Goal: Task Accomplishment & Management: Manage account settings

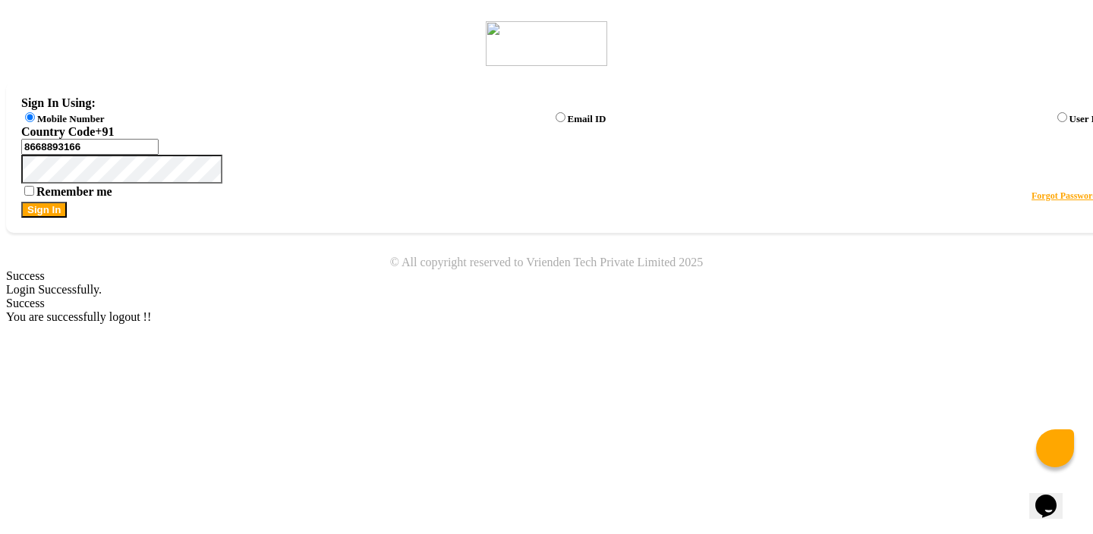
click at [908, 297] on div "Success" at bounding box center [546, 304] width 1081 height 14
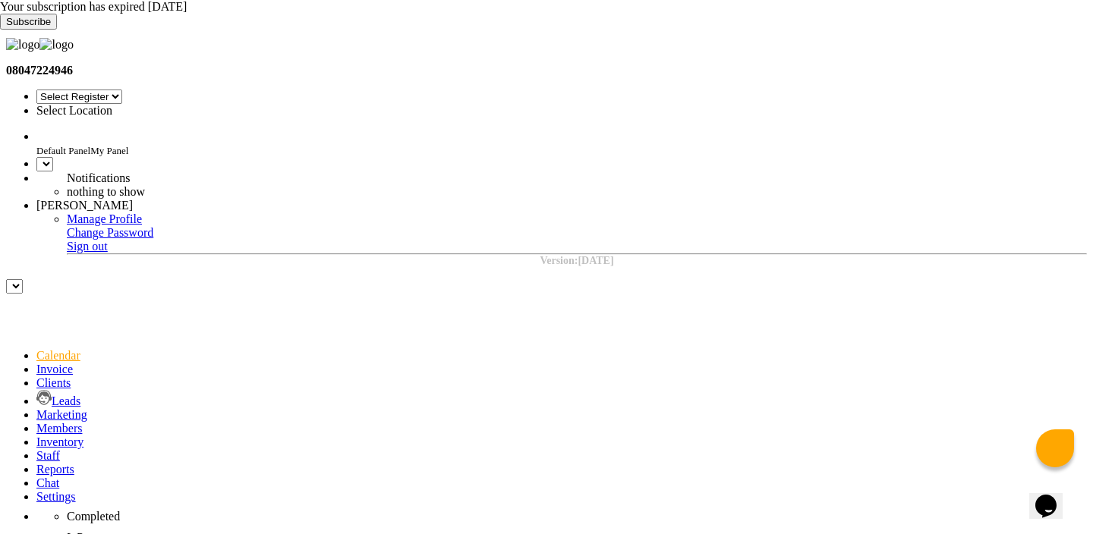
select select "en"
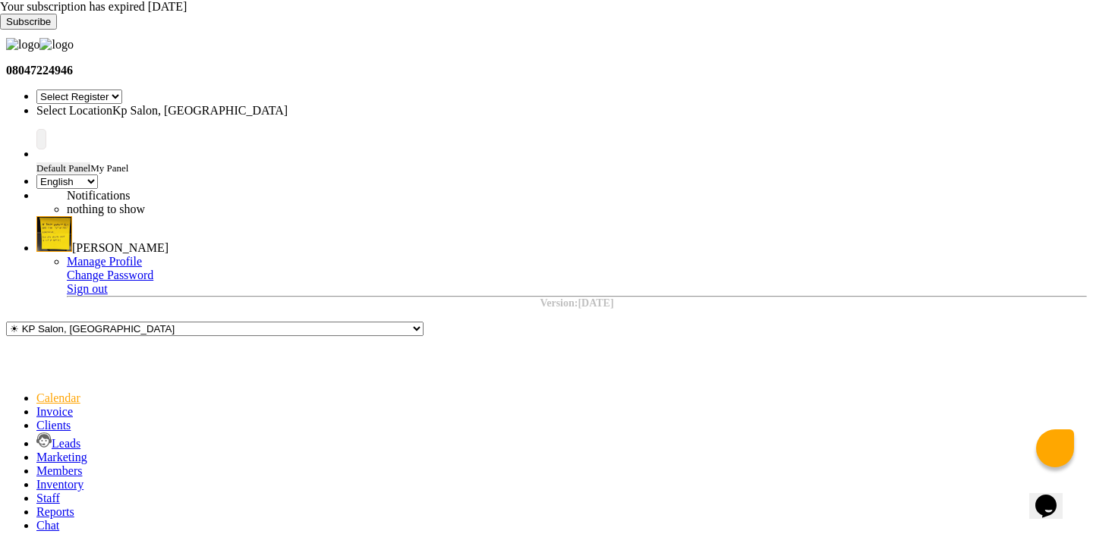
click at [0, 30] on icon at bounding box center [0, 30] width 0 height 0
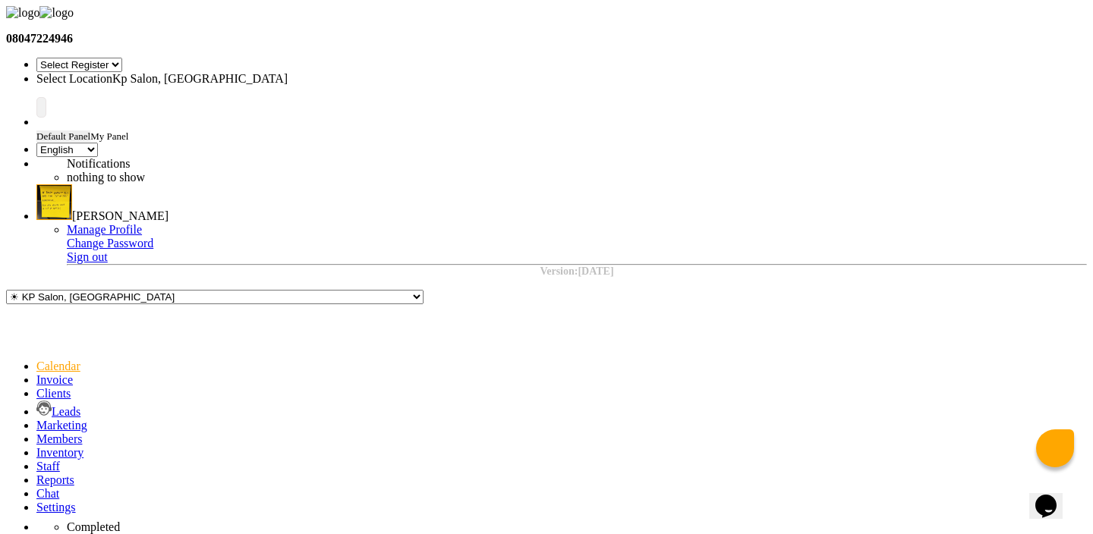
click at [302, 74] on input "text" at bounding box center [169, 79] width 266 height 11
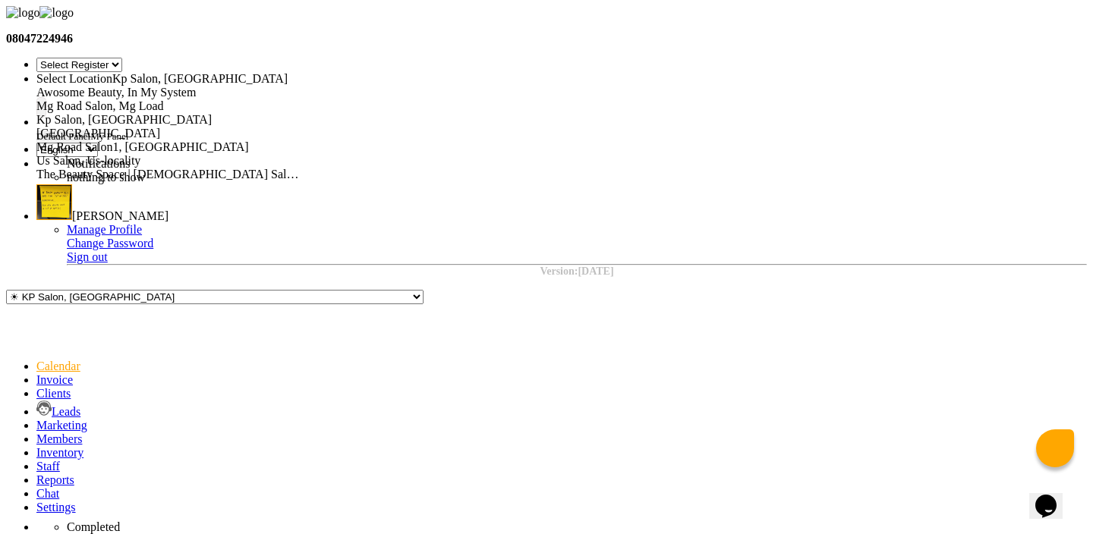
click at [164, 99] on span "Mg Road Salon, Mg Load" at bounding box center [100, 105] width 128 height 13
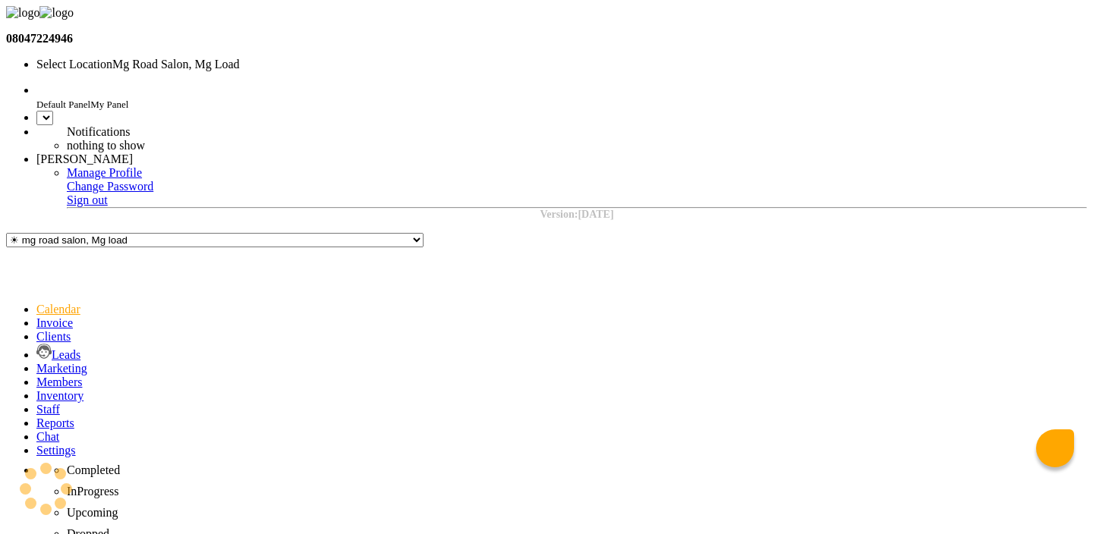
select select "en"
click at [36, 389] on icon at bounding box center [36, 395] width 0 height 13
select select
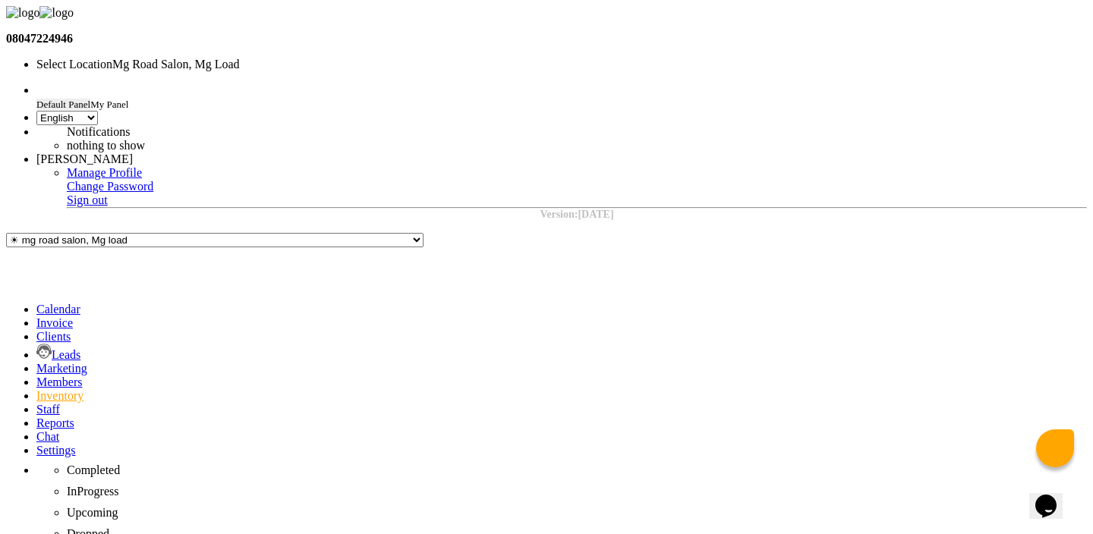
select select
select select "all"
click at [302, 59] on input "text" at bounding box center [169, 64] width 266 height 11
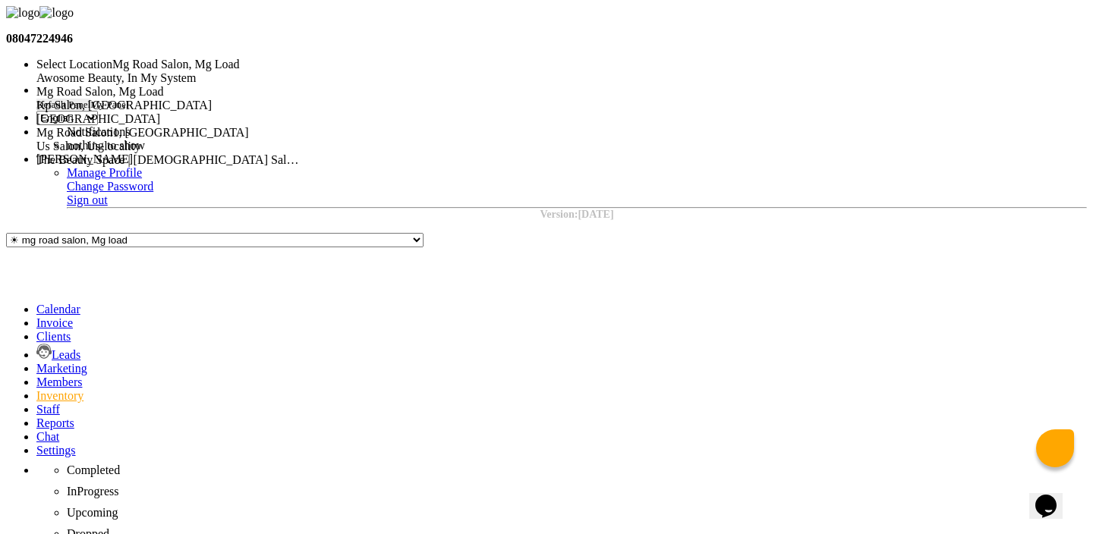
click at [212, 103] on span "Kp Salon, [GEOGRAPHIC_DATA]" at bounding box center [123, 105] width 175 height 13
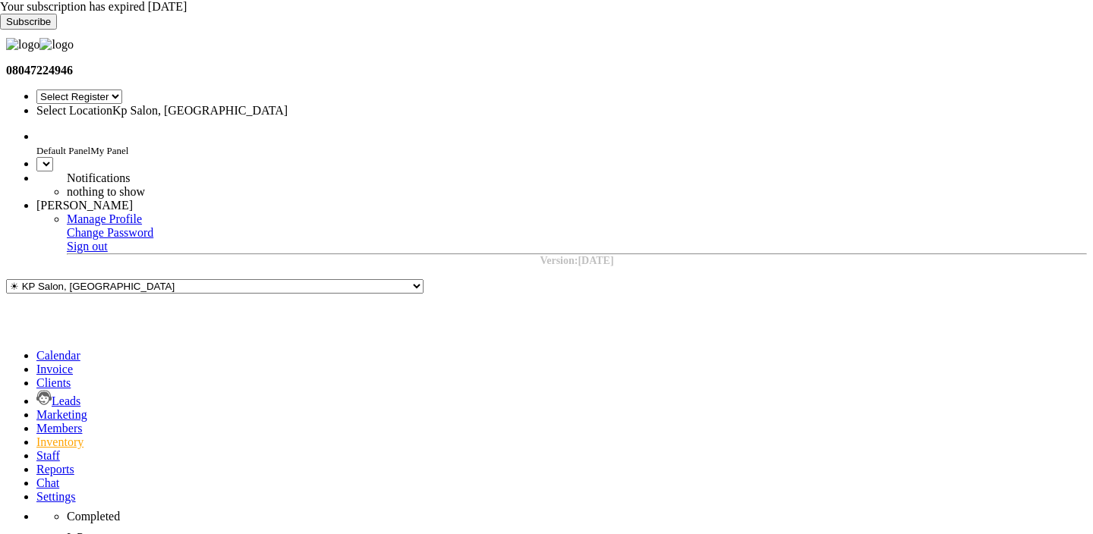
select select "en"
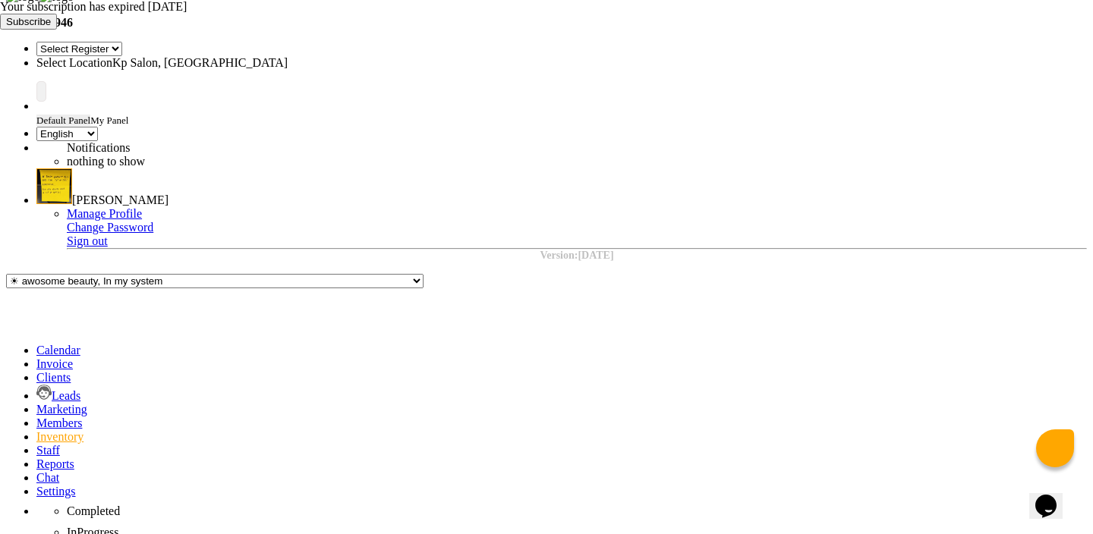
select select "all"
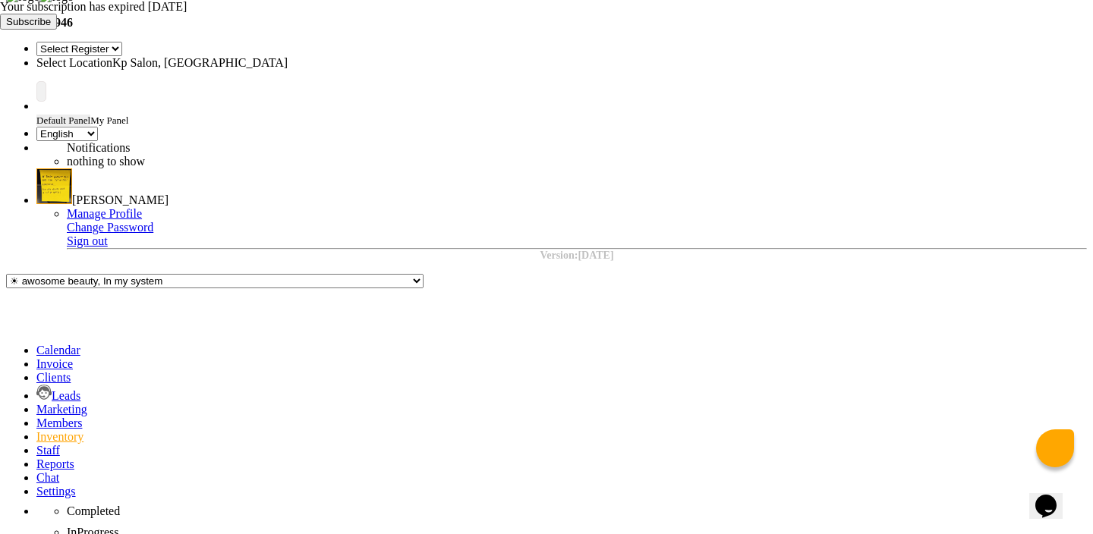
copy td "27071"
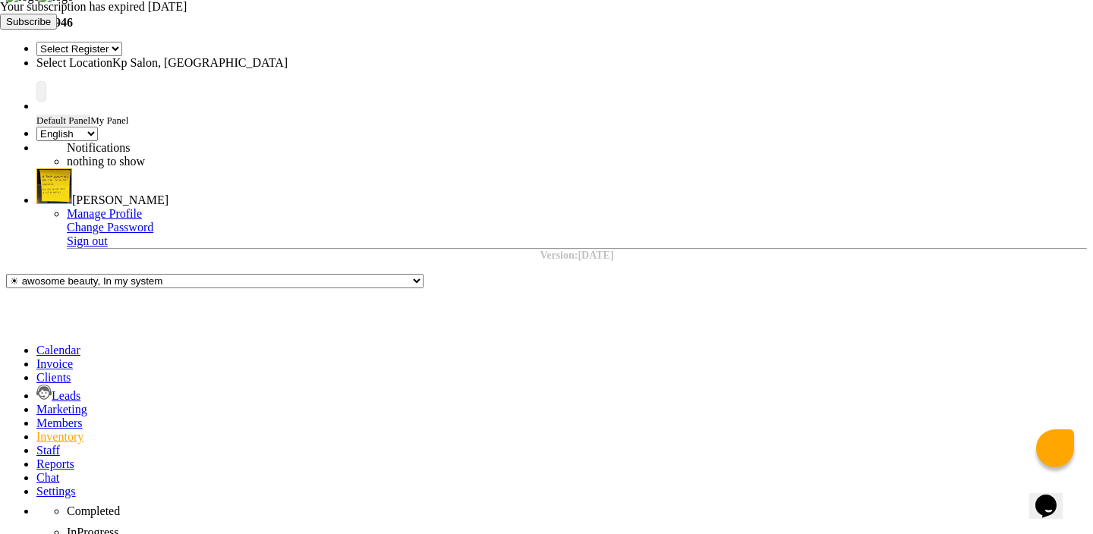
scroll to position [194, 0]
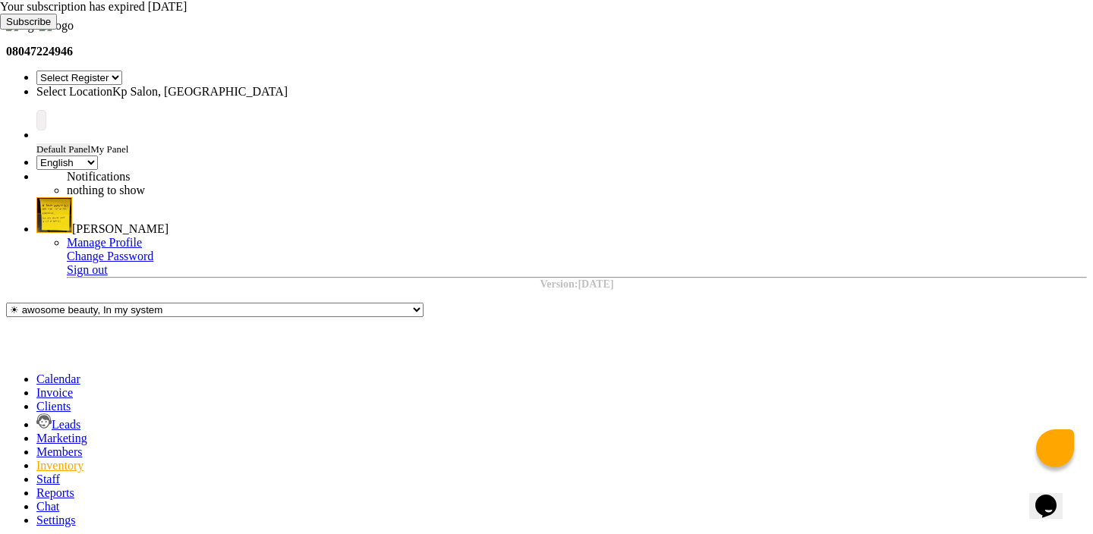
scroll to position [0, 0]
copy div "00206 BLK06 ROPE LEASH BLACK"
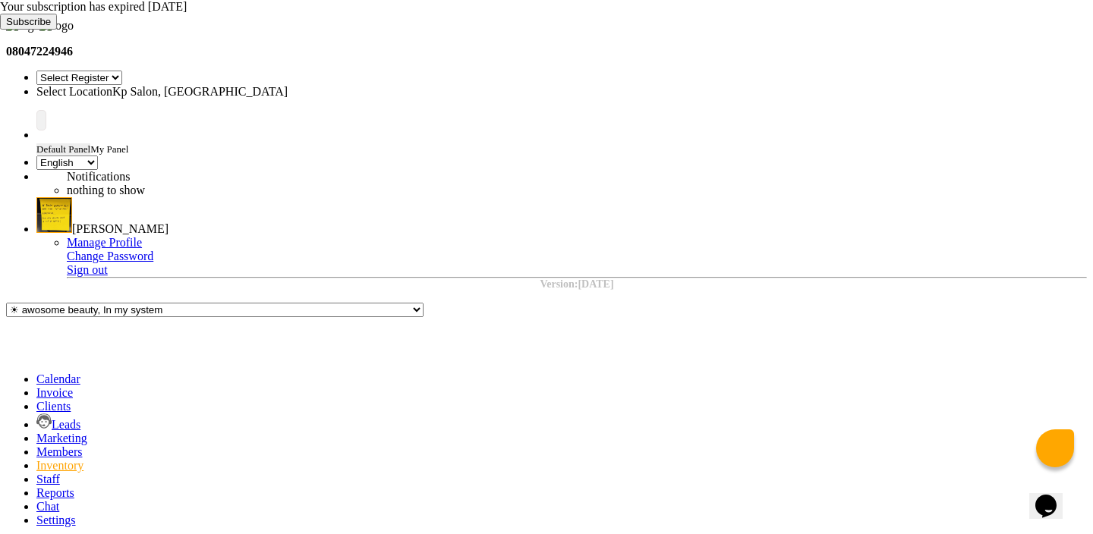
select select "all"
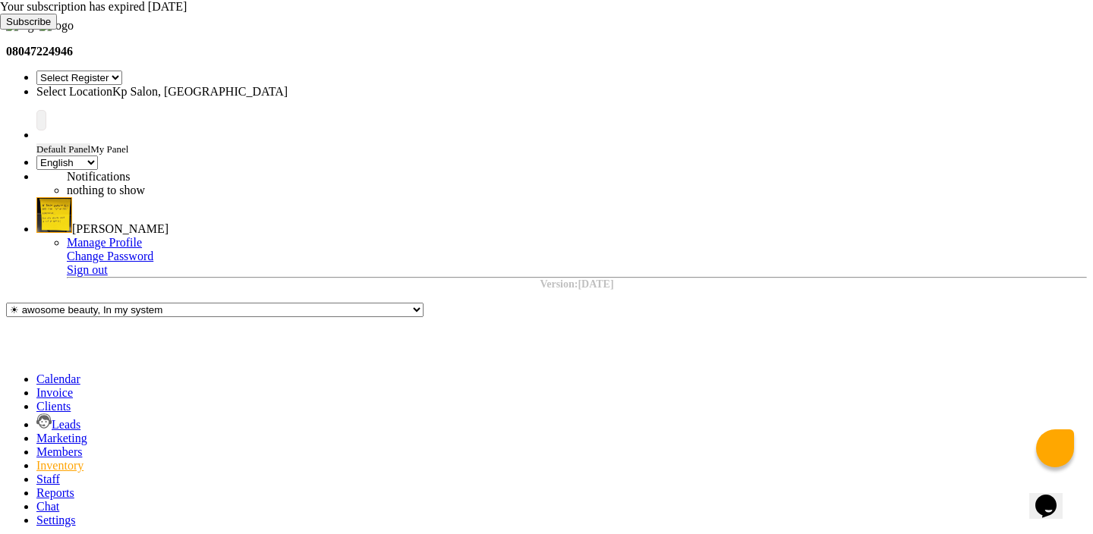
scroll to position [0, 0]
copy div "00206 BLK06 ROPE LEASH BLACK"
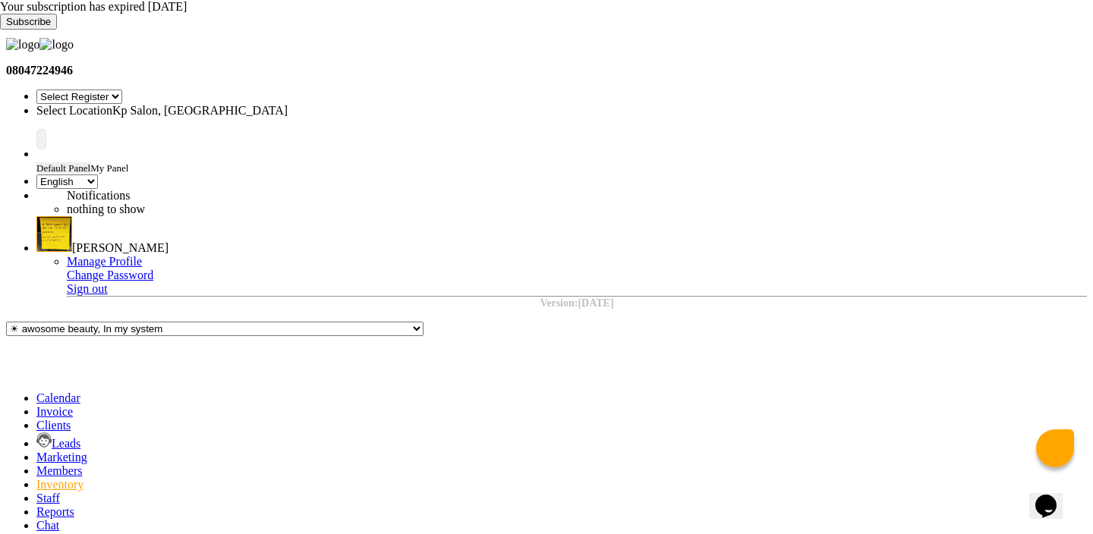
click at [42, 405] on li "Invoice" at bounding box center [561, 412] width 1050 height 14
click at [36, 405] on span at bounding box center [36, 411] width 0 height 13
select select "service"
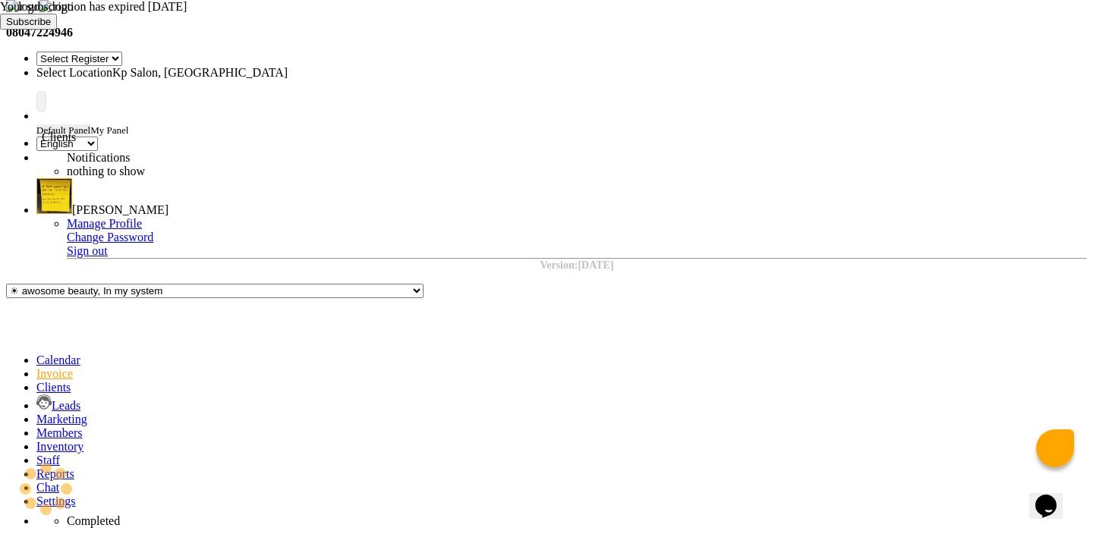
type input "0969"
select select "554"
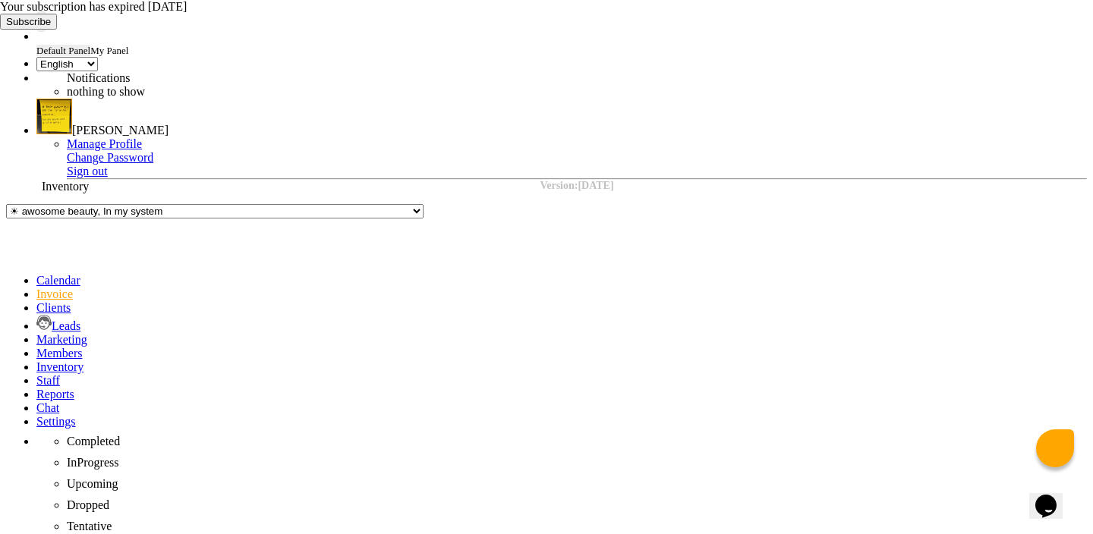
scroll to position [116, 0]
click at [36, 389] on icon at bounding box center [36, 395] width 0 height 13
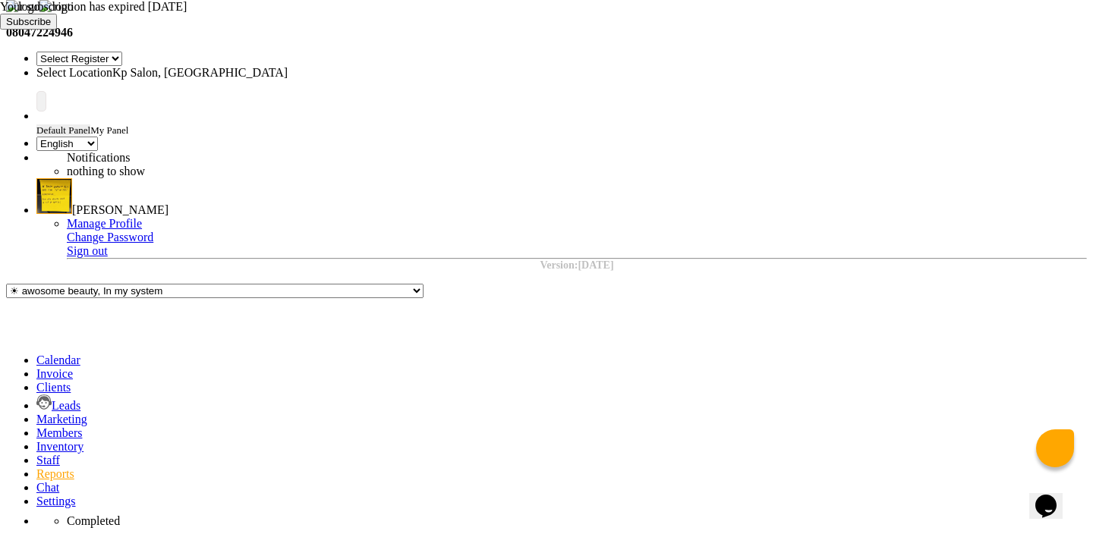
scroll to position [116, 0]
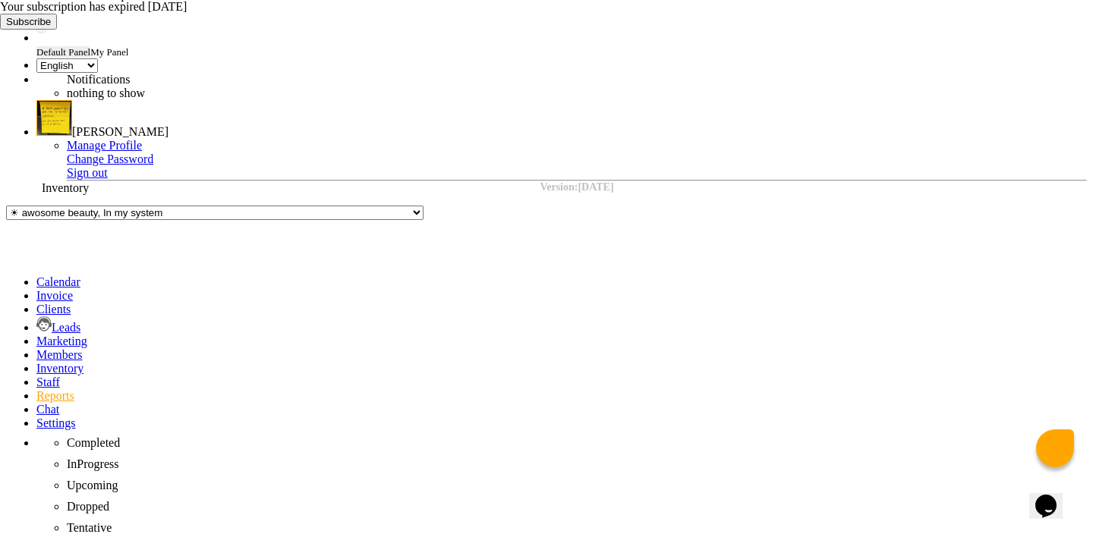
click at [36, 362] on icon at bounding box center [36, 368] width 0 height 13
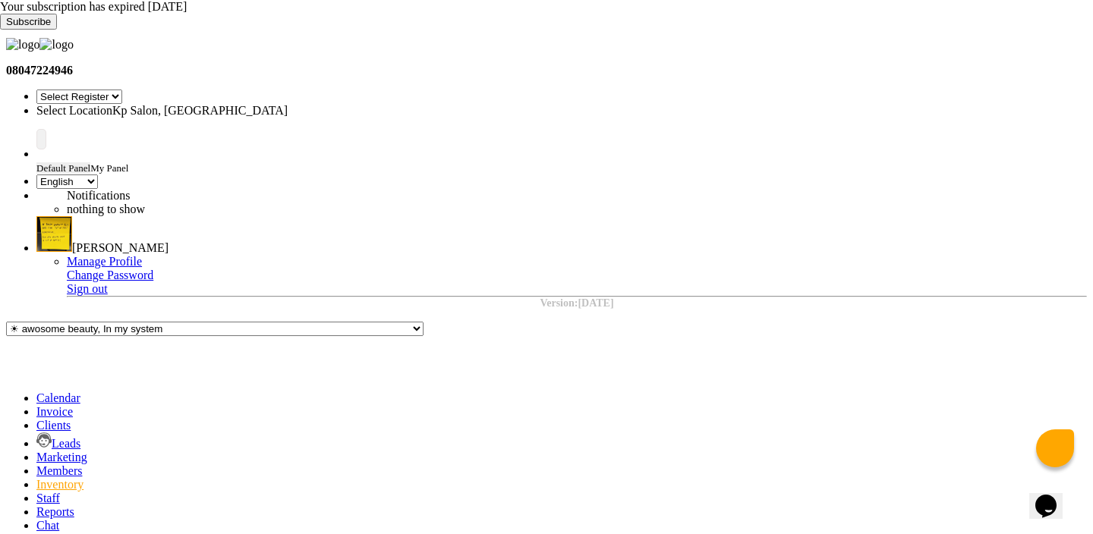
select select "all"
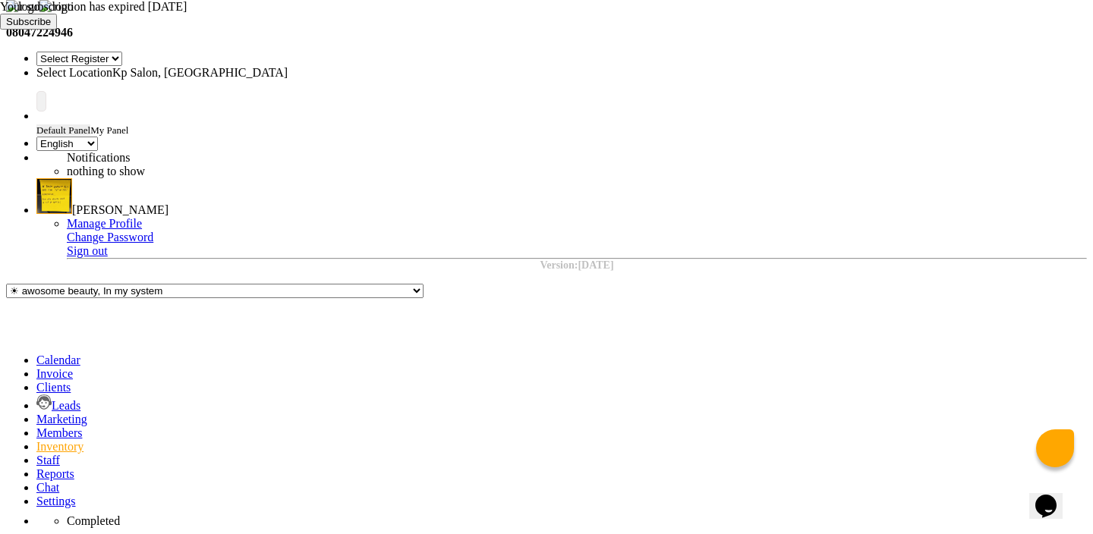
scroll to position [48, 0]
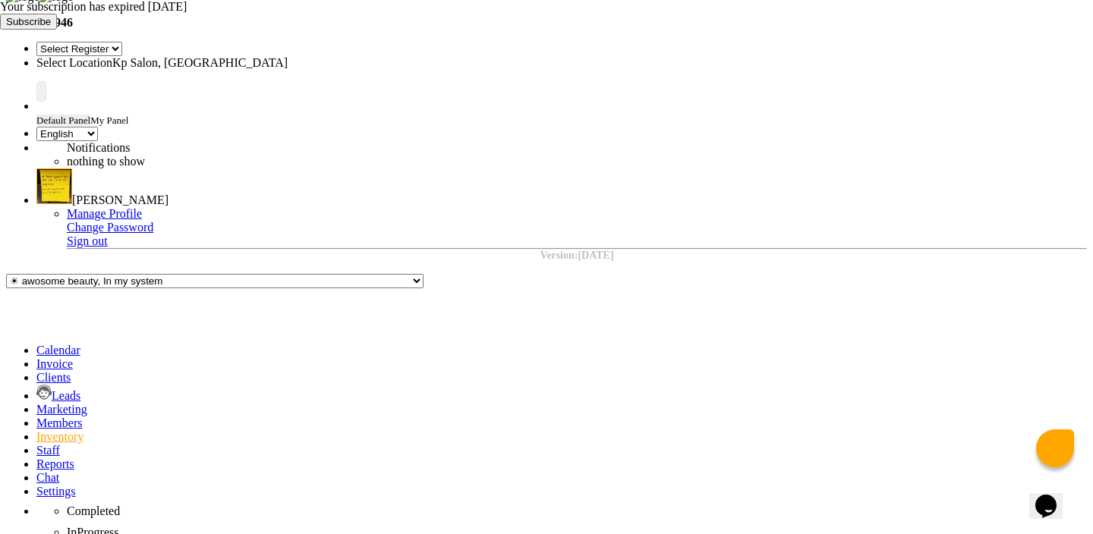
type input "default"
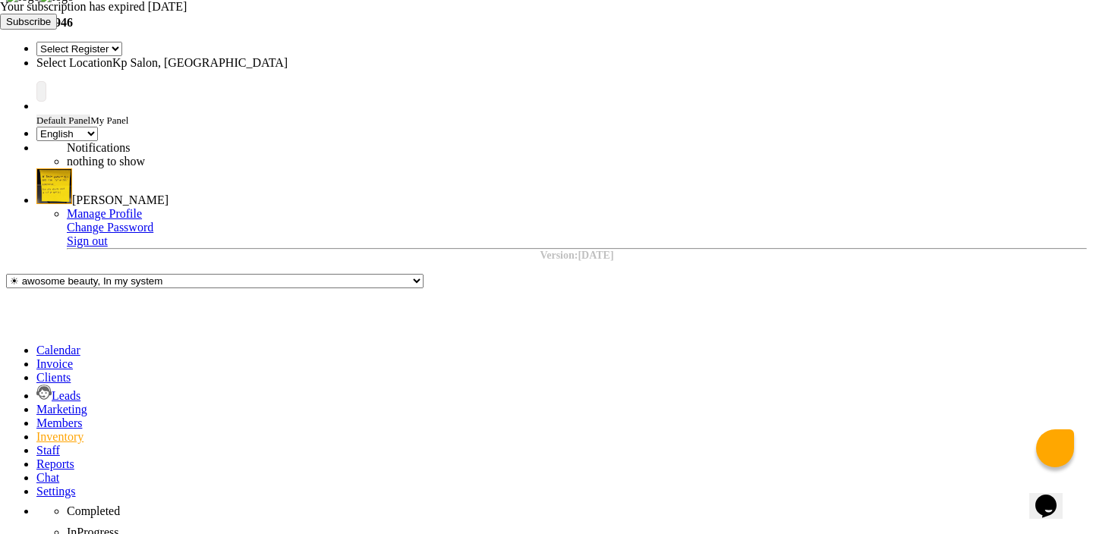
select select "all"
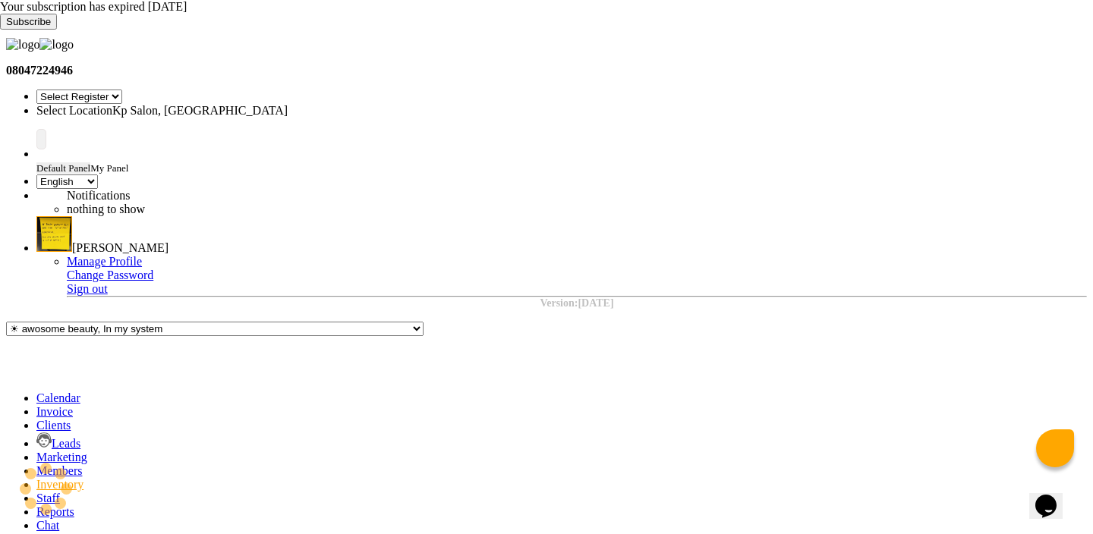
scroll to position [39, 0]
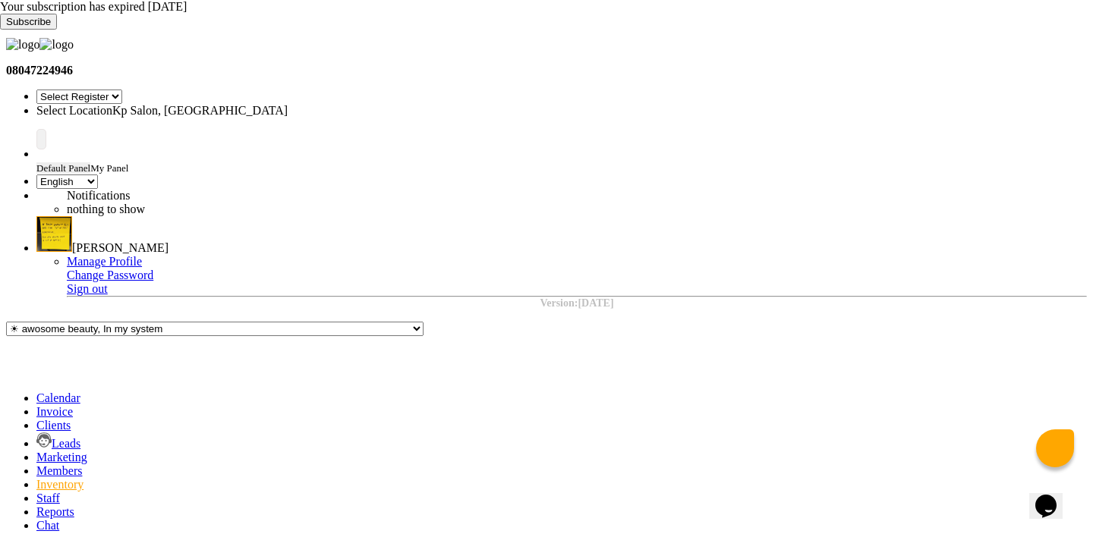
select select "all"
type input "lot issue"
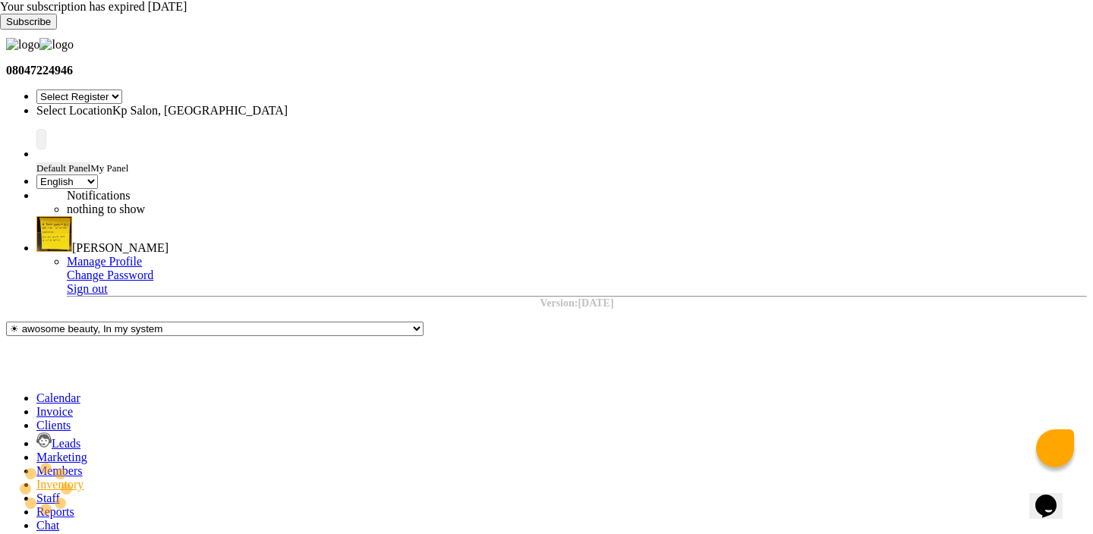
scroll to position [0, 0]
select select "all"
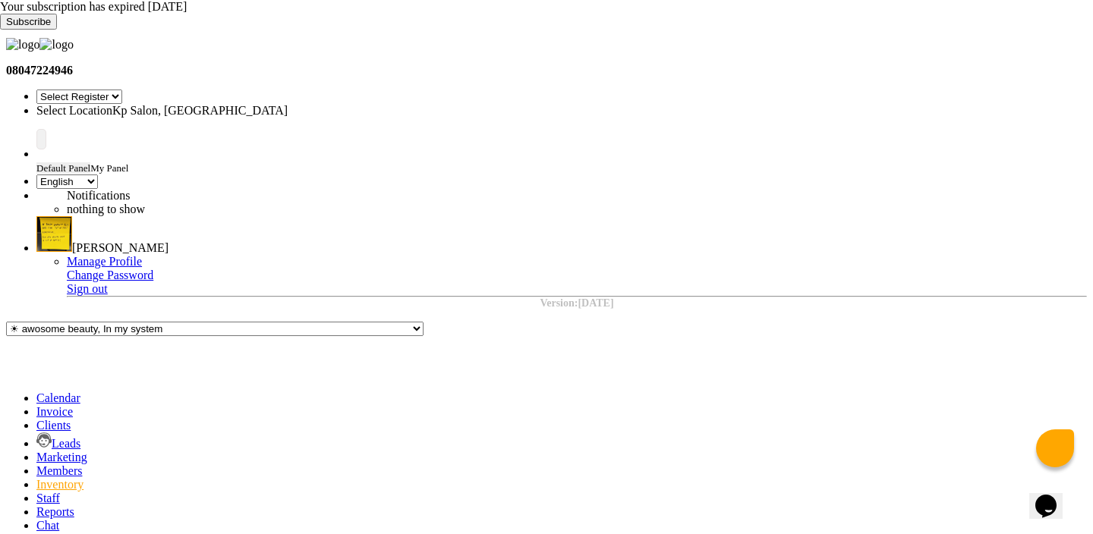
select select "all"
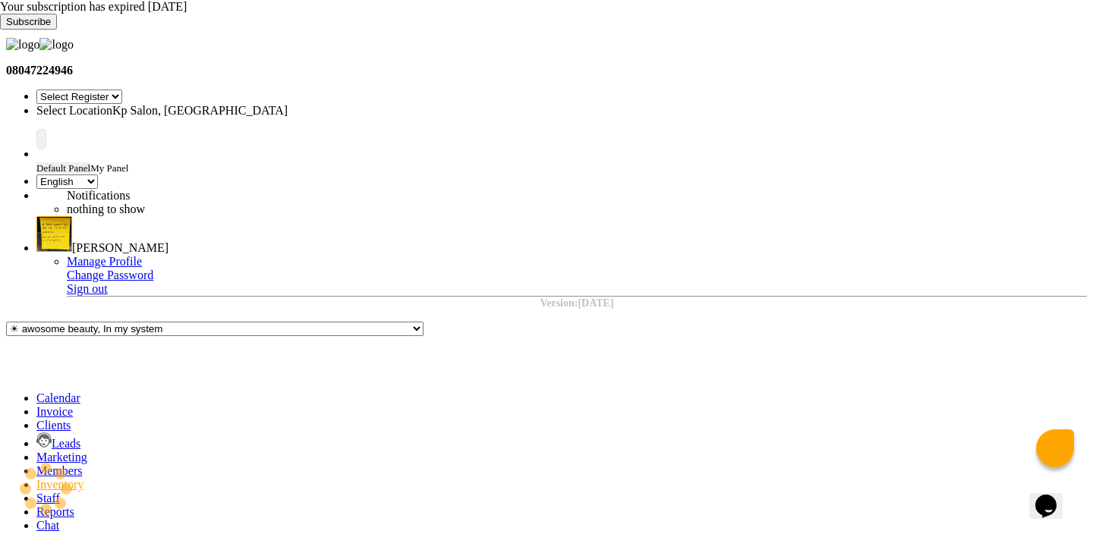
scroll to position [0, 0]
select select "all"
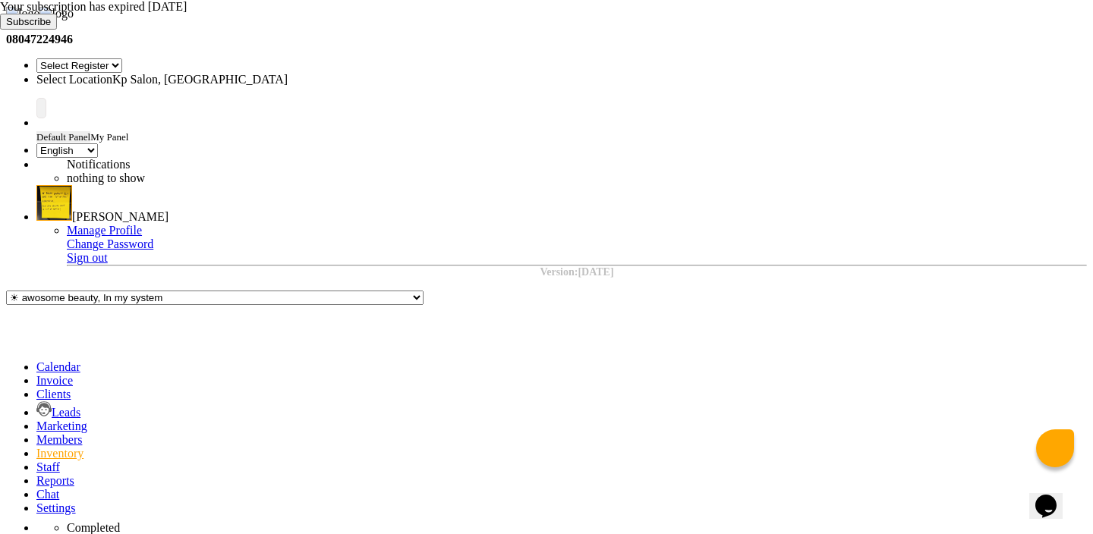
scroll to position [48, 0]
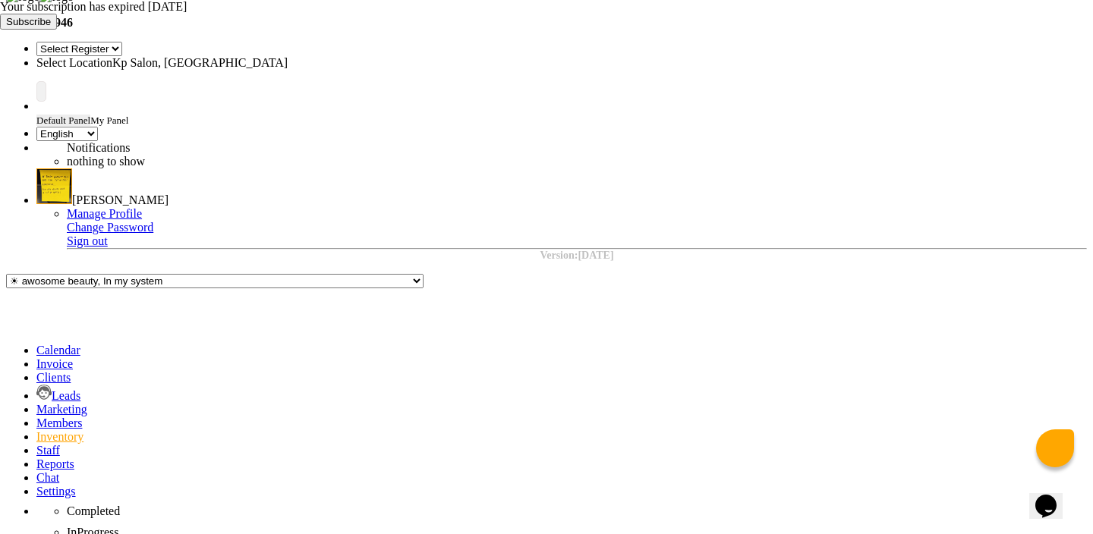
select select "all"
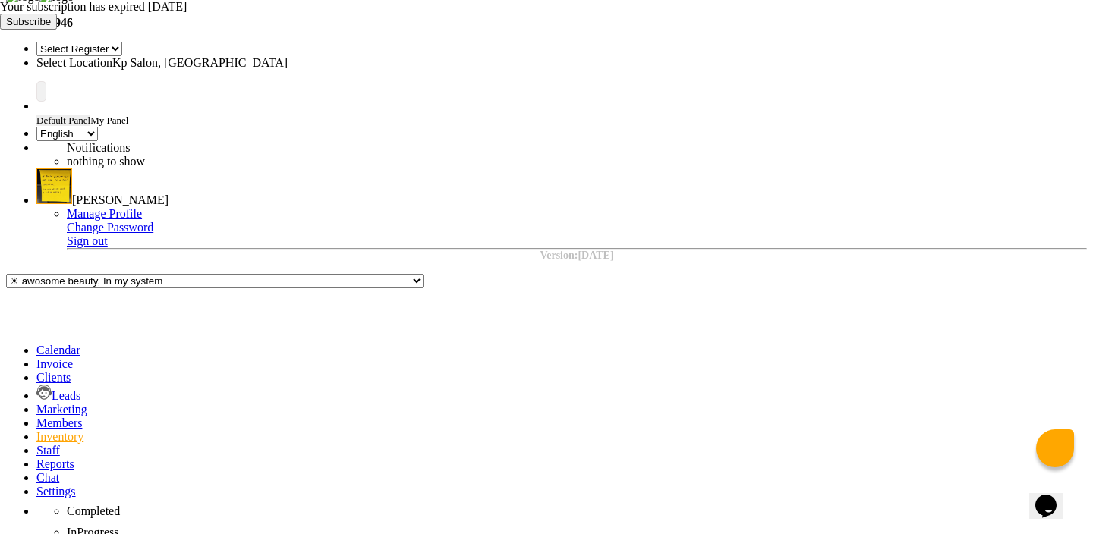
type input "lot issue"
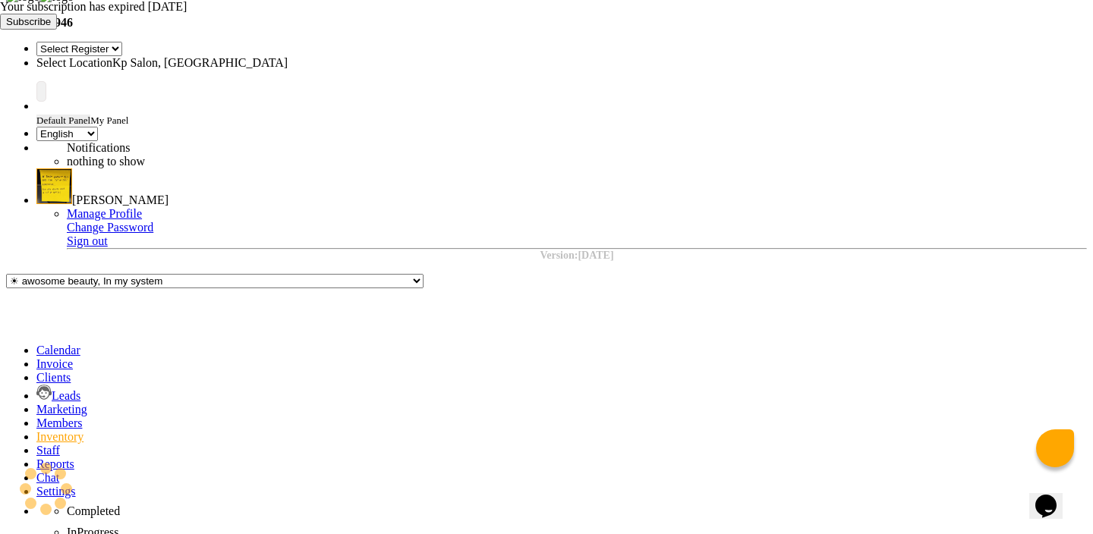
select select "all"
click at [1066, 18] on div "Your subscription has expired 5 days ago Subscribe" at bounding box center [546, 15] width 1093 height 30
click at [0, 30] on icon at bounding box center [0, 30] width 0 height 0
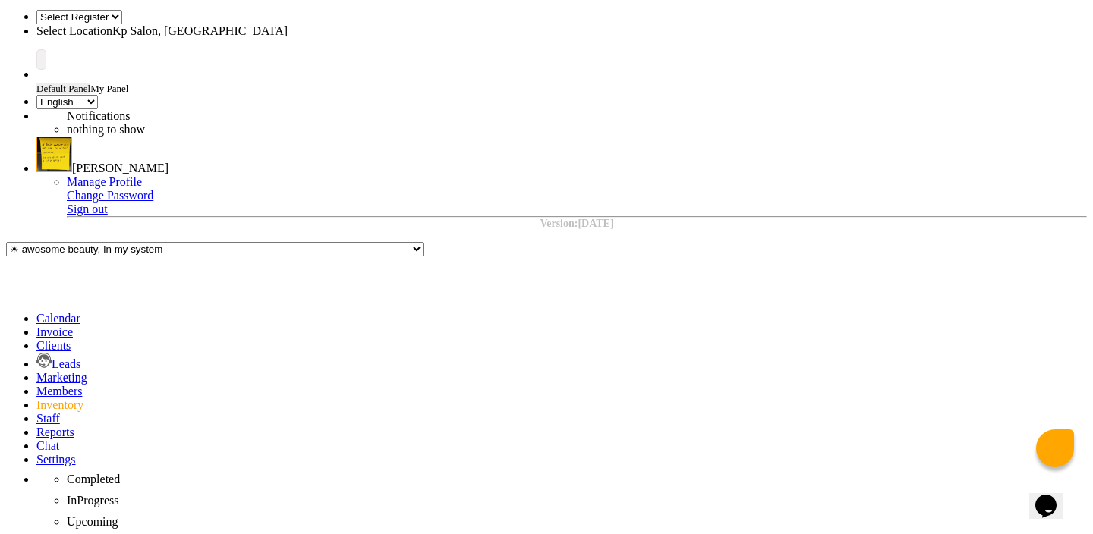
scroll to position [10, 0]
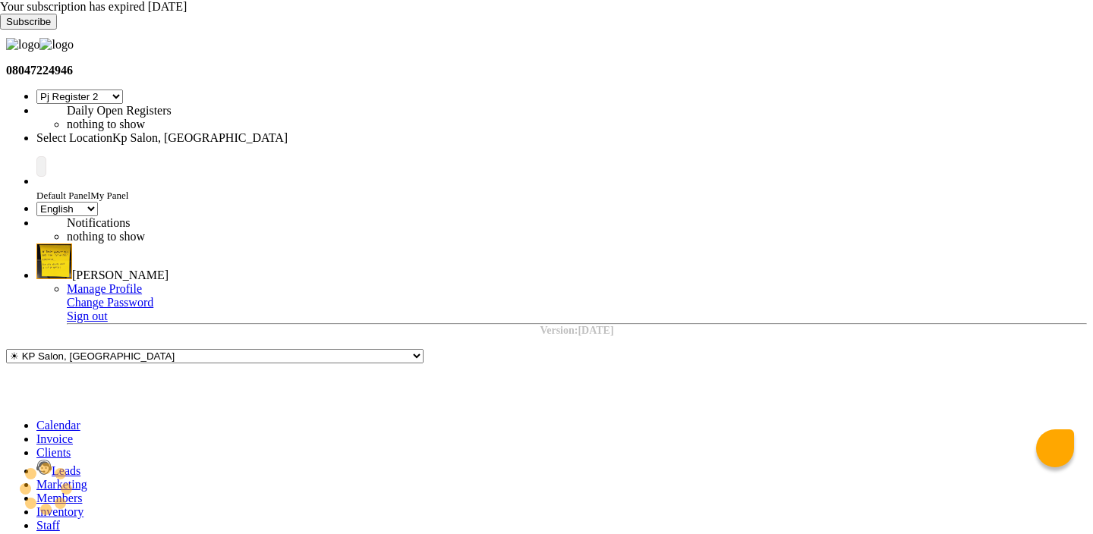
select select "15"
select select "en"
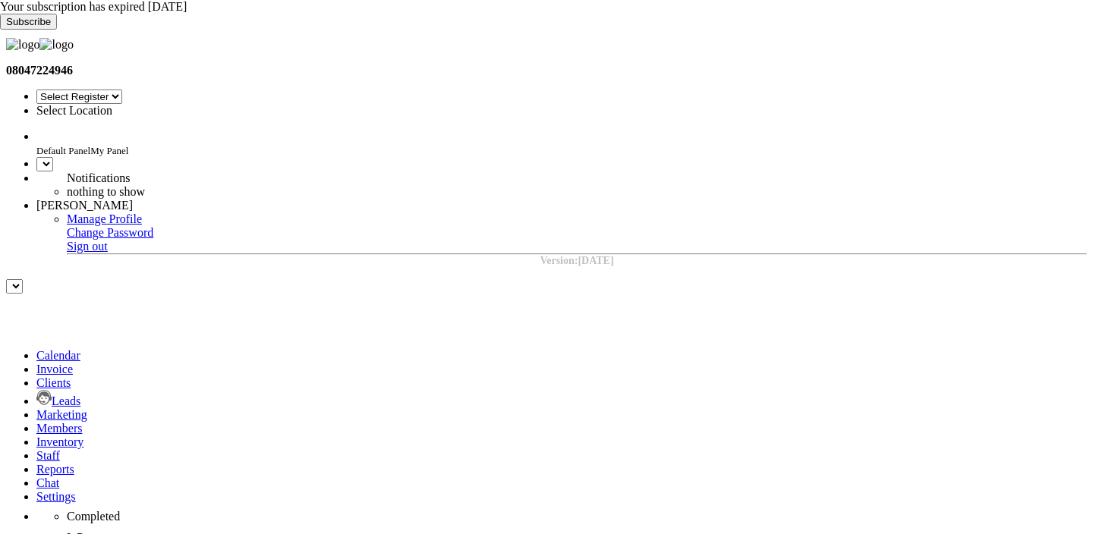
select select "15"
select select "en"
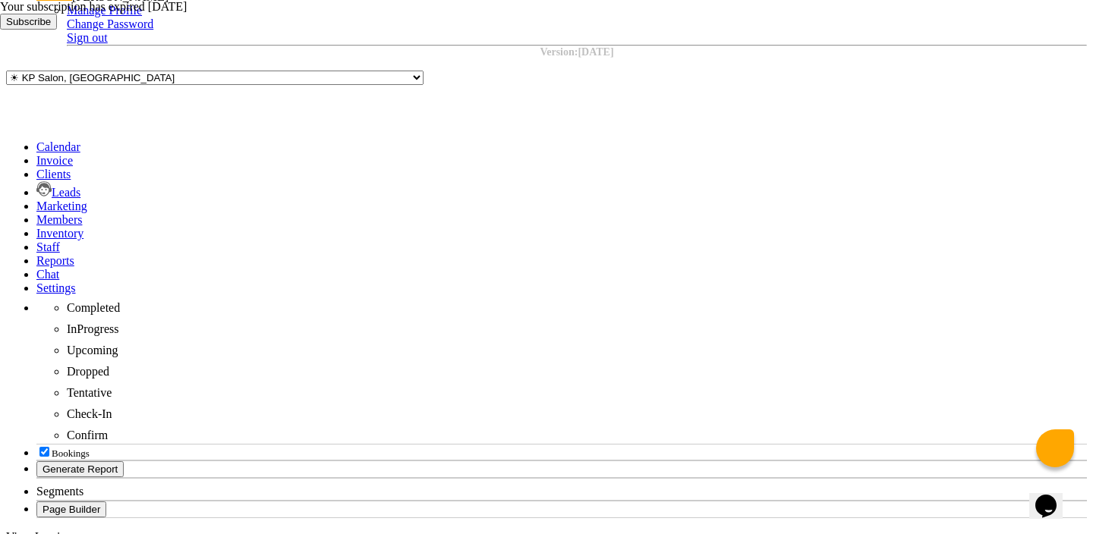
scroll to position [285, 0]
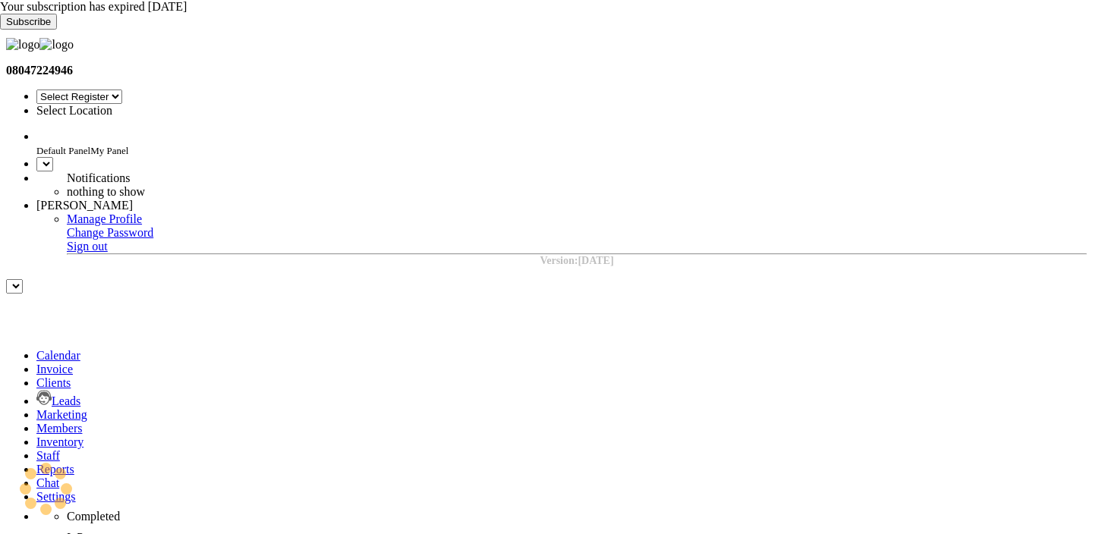
select select "15"
select select "en"
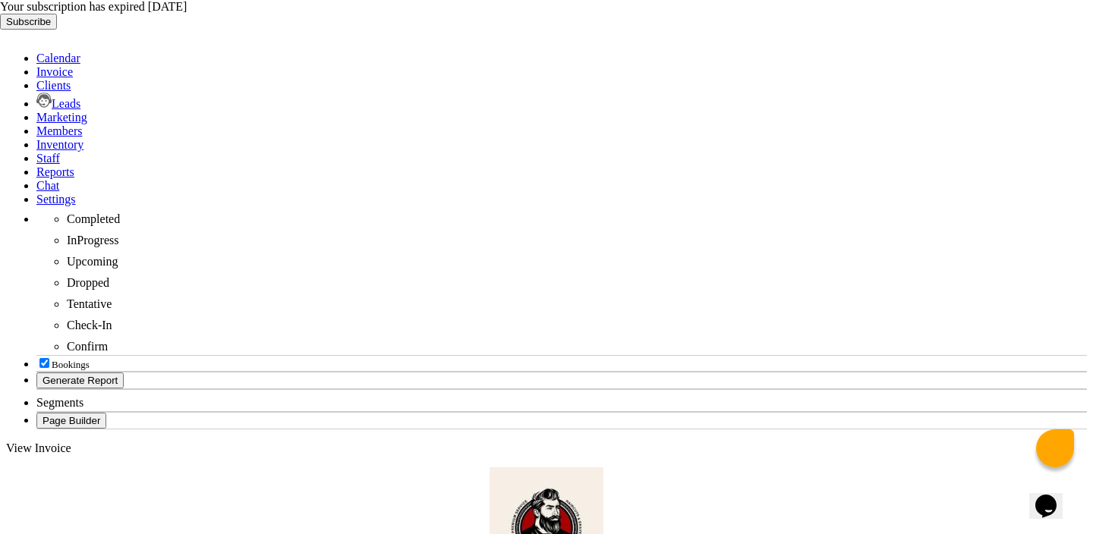
scroll to position [372, 0]
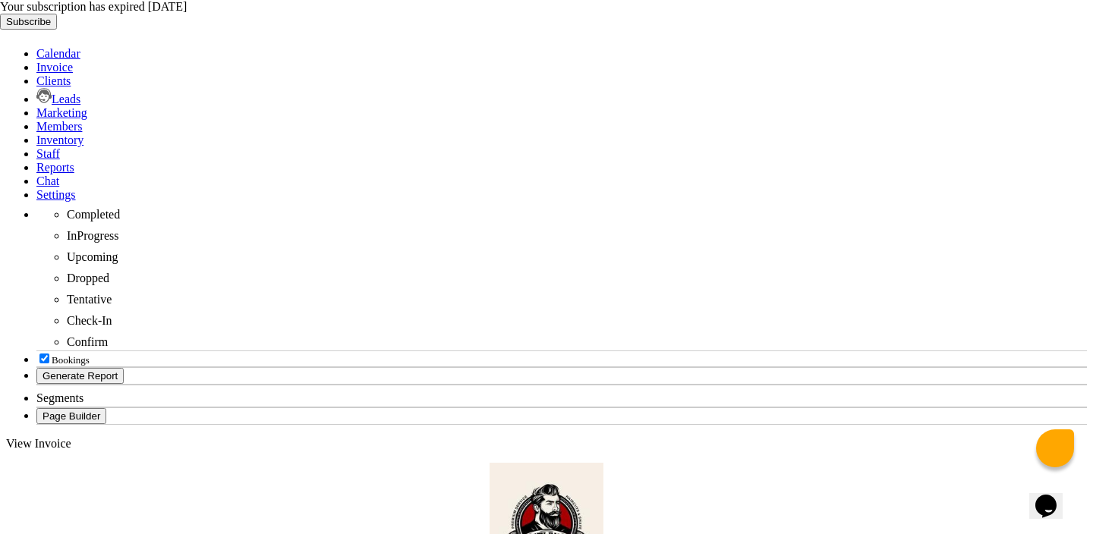
scroll to position [0, 0]
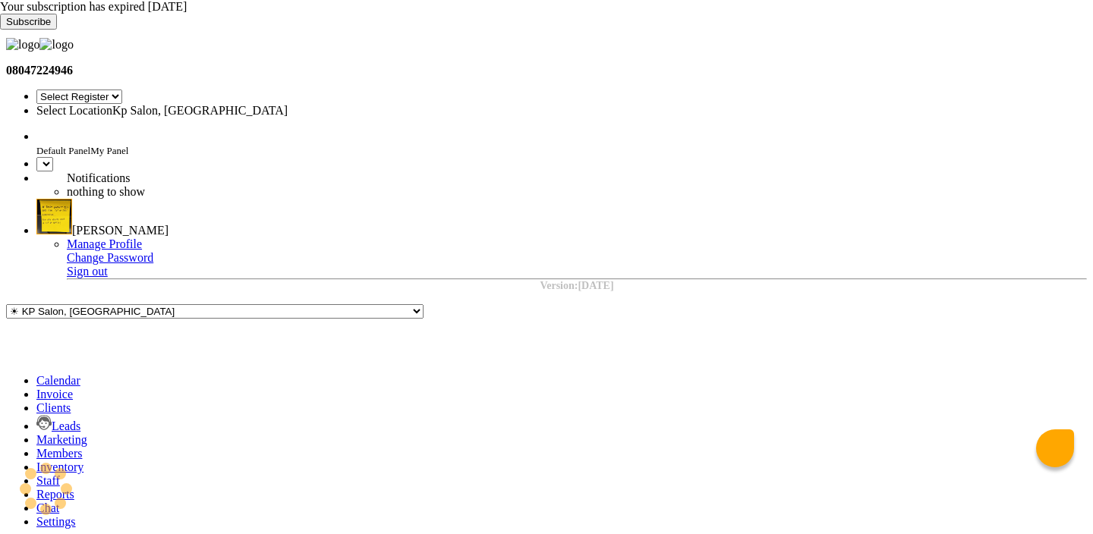
select select "15"
select select "en"
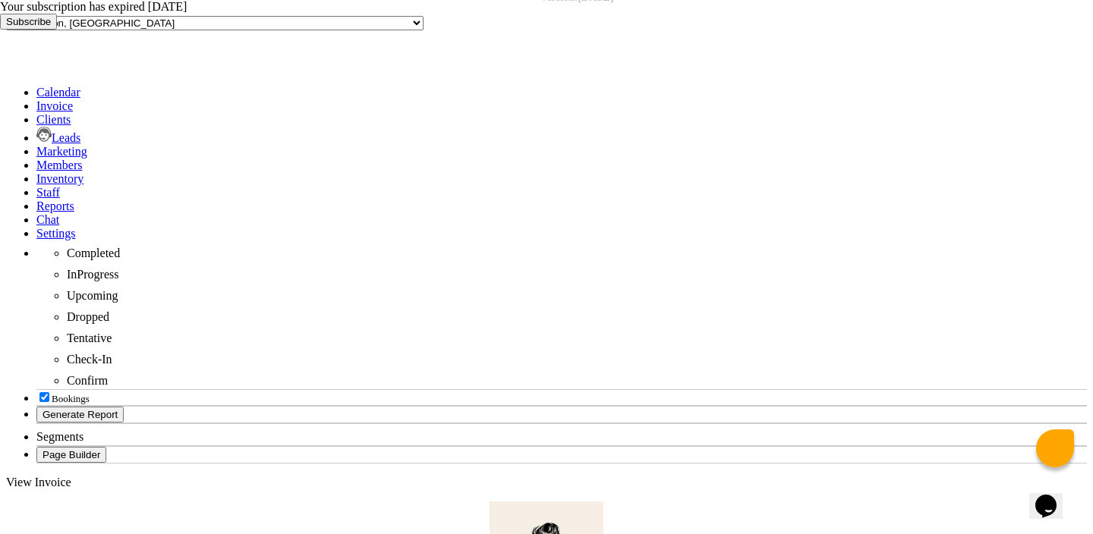
scroll to position [12, 0]
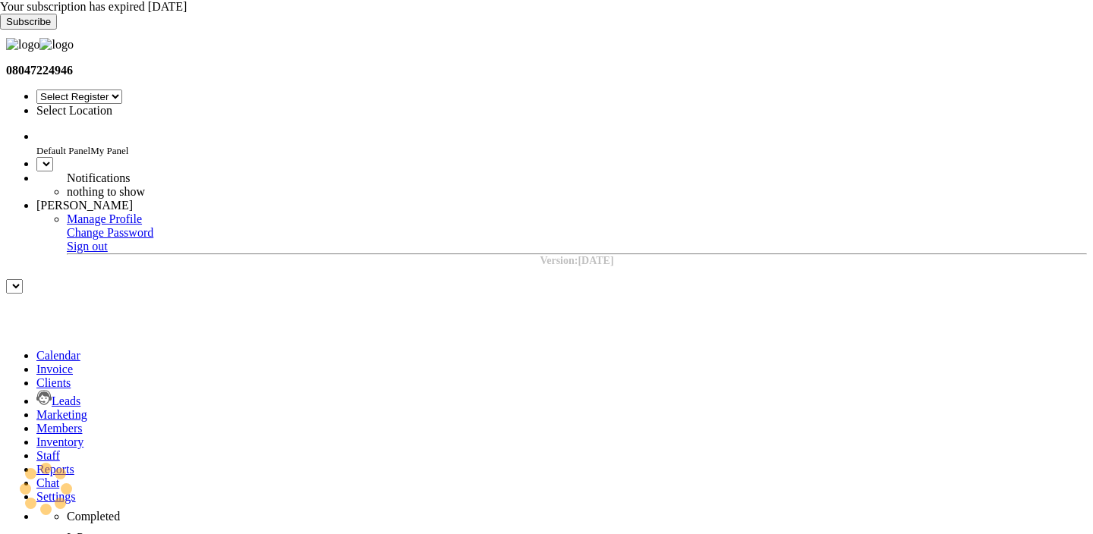
select select "15"
select select "en"
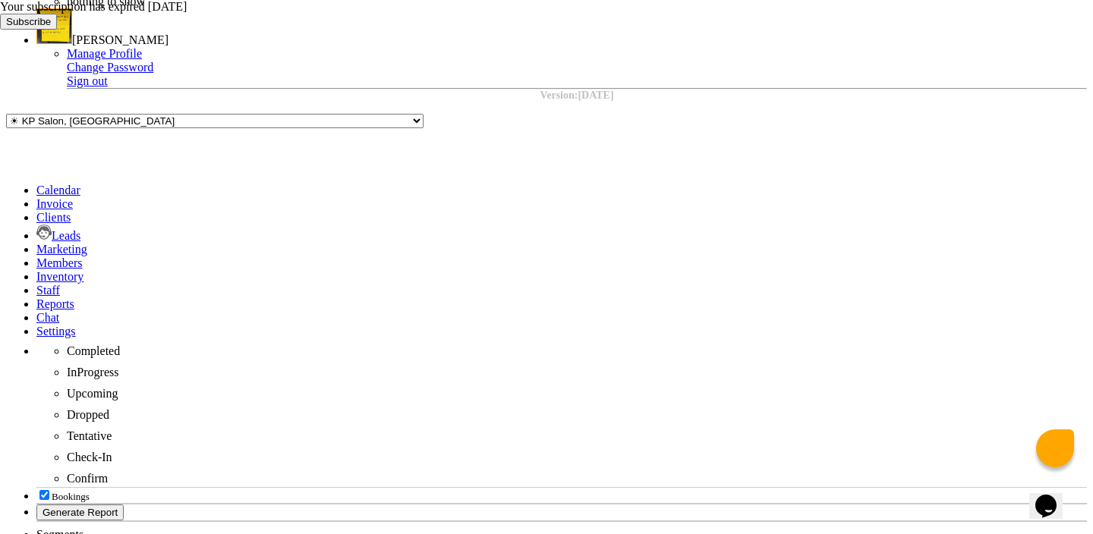
scroll to position [229, 0]
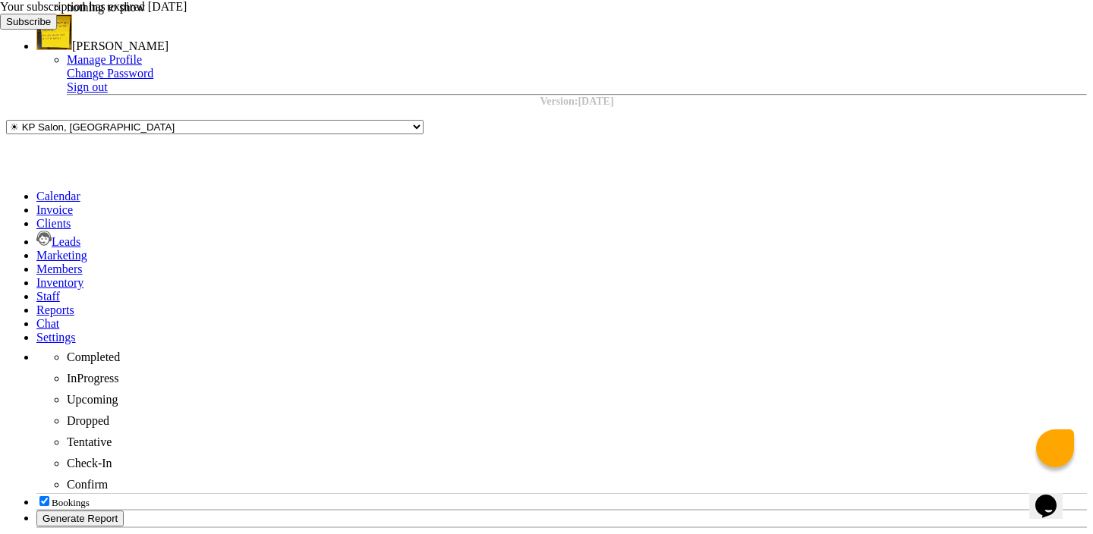
copy div "918383826554"
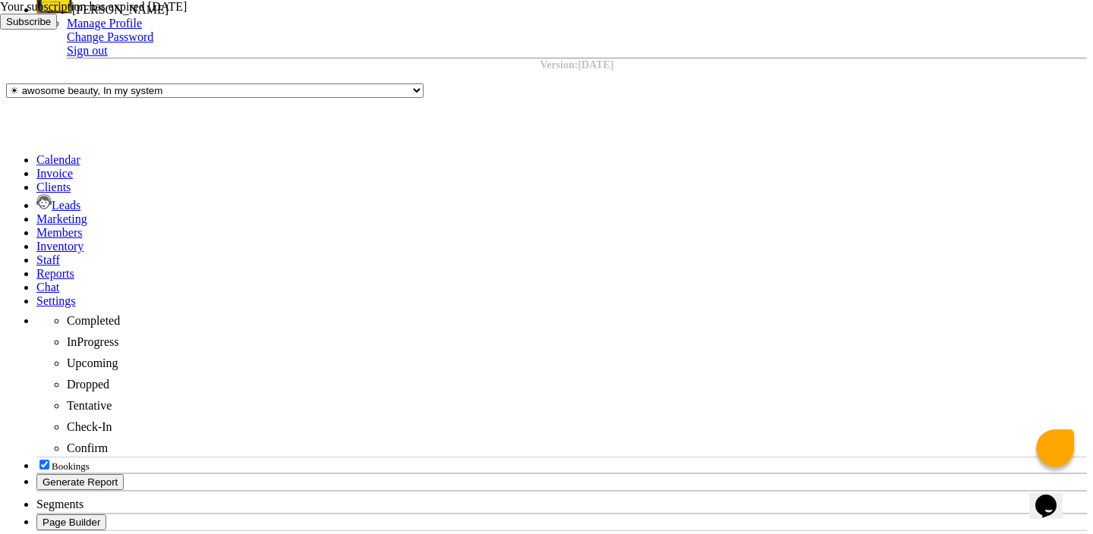
scroll to position [269, 0]
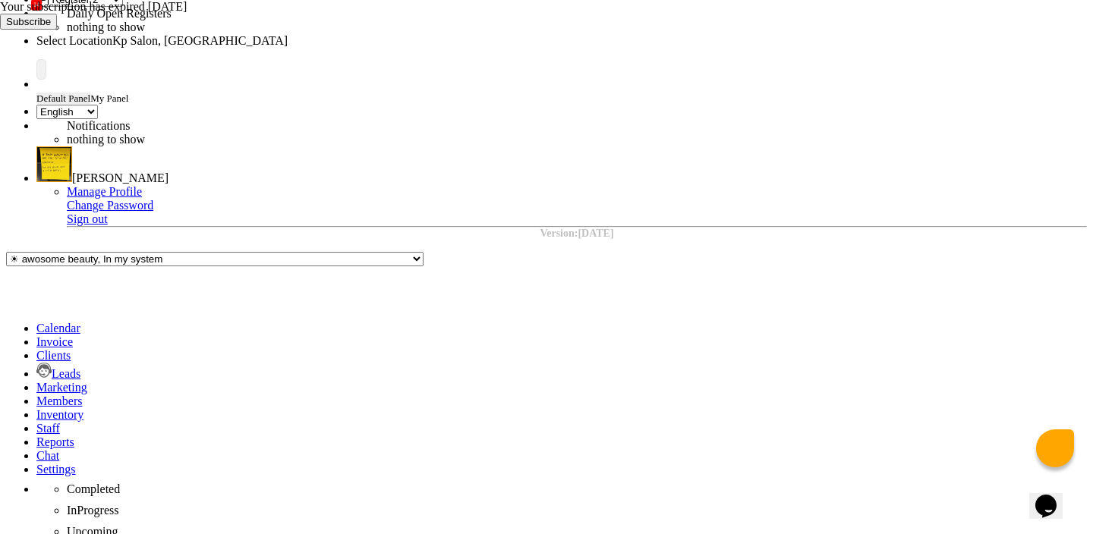
scroll to position [0, 0]
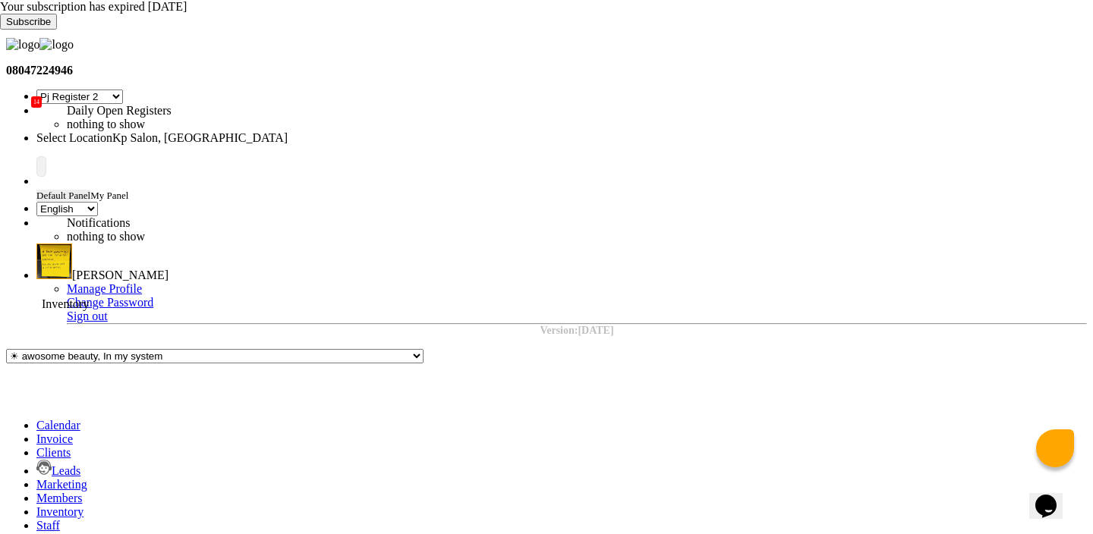
click at [36, 506] on icon at bounding box center [36, 512] width 0 height 13
select select
type input "lot issue"
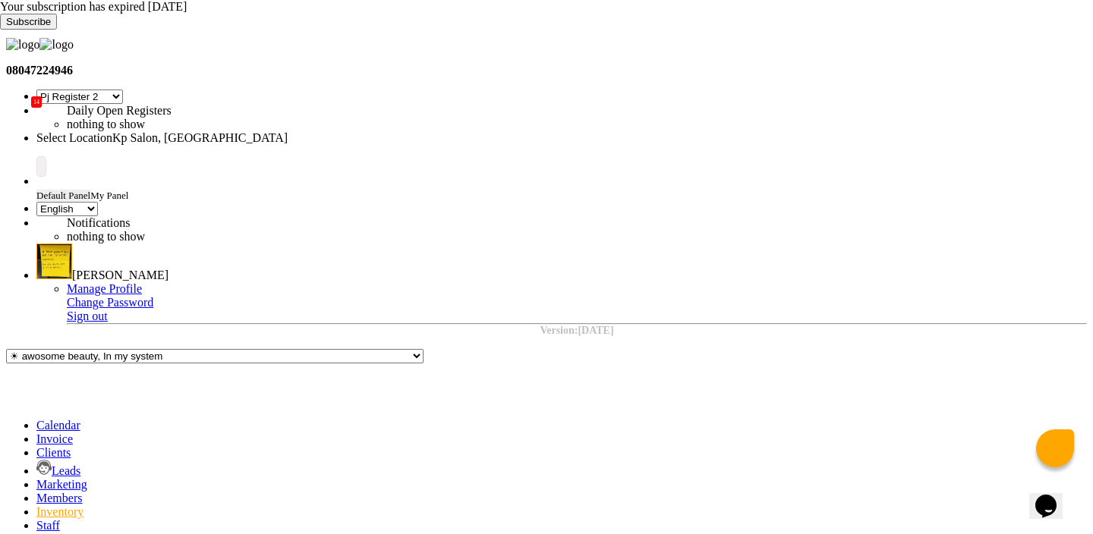
select select
select select "all"
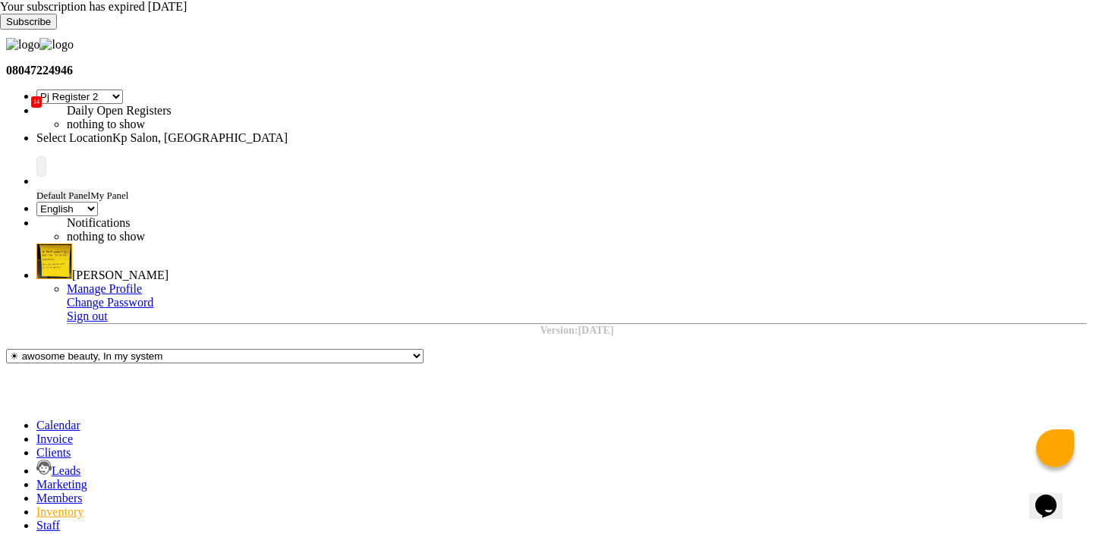
scroll to position [48, 0]
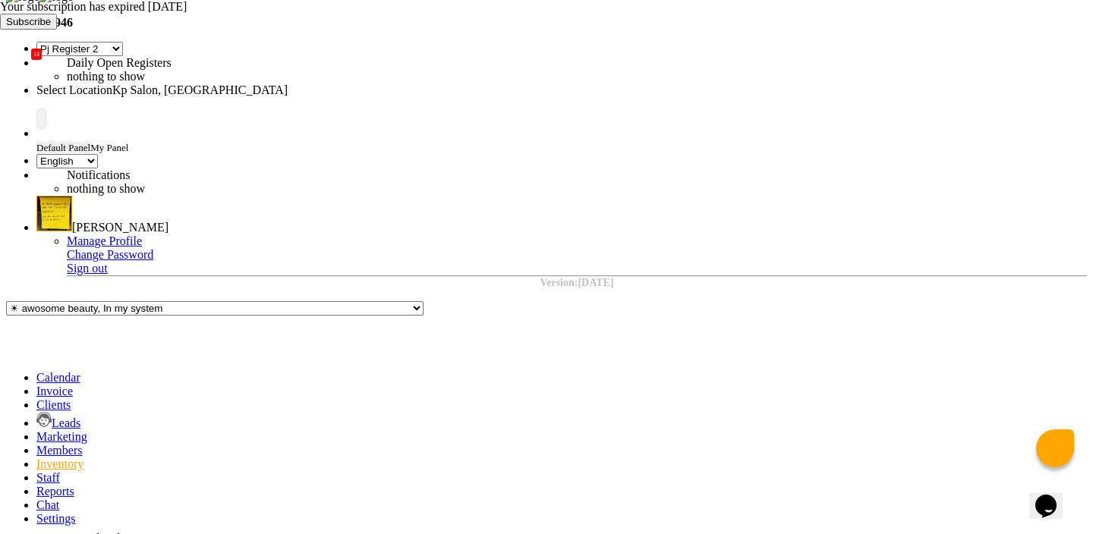
select select "all"
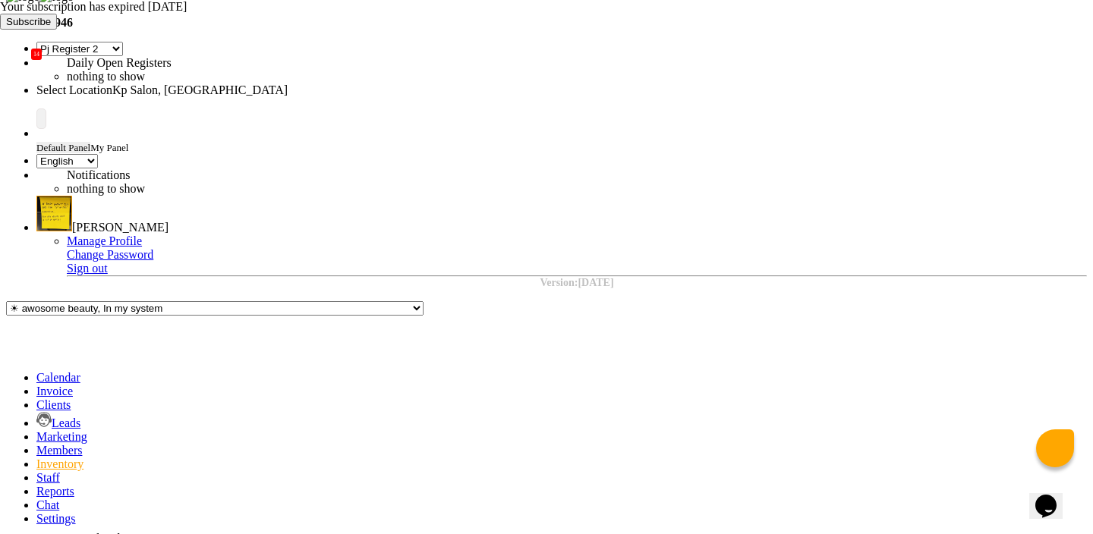
copy div "default lot issue"
click at [36, 385] on span at bounding box center [36, 391] width 0 height 13
select select "service"
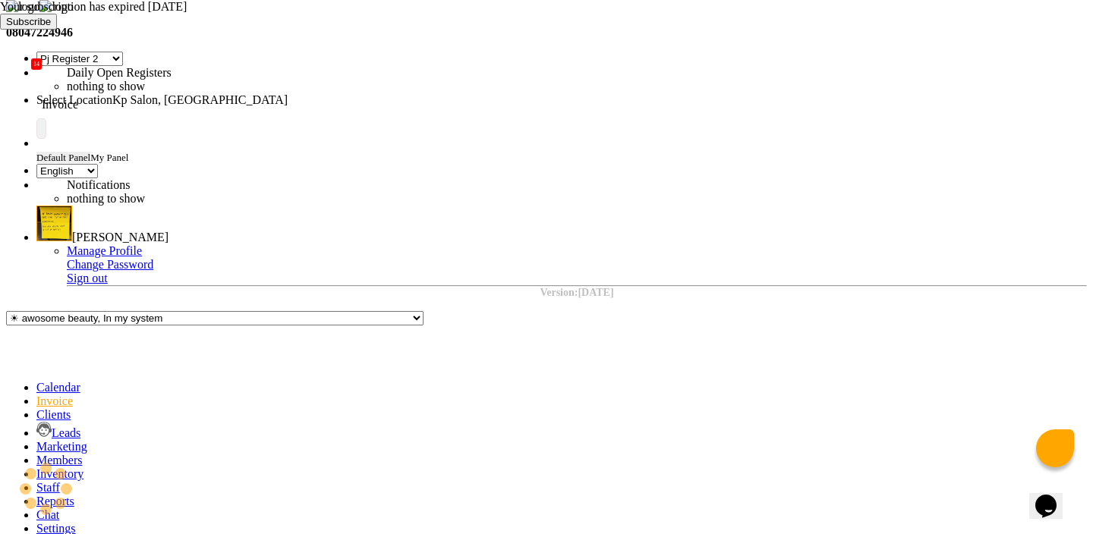
type input "0969"
select select "554"
type input "DH"
select select "product"
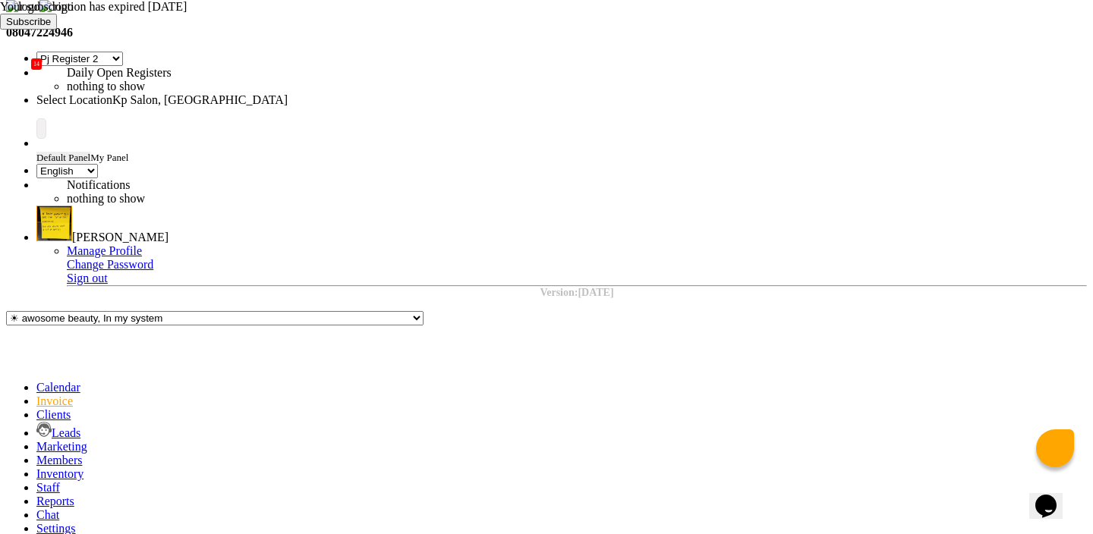
scroll to position [48, 0]
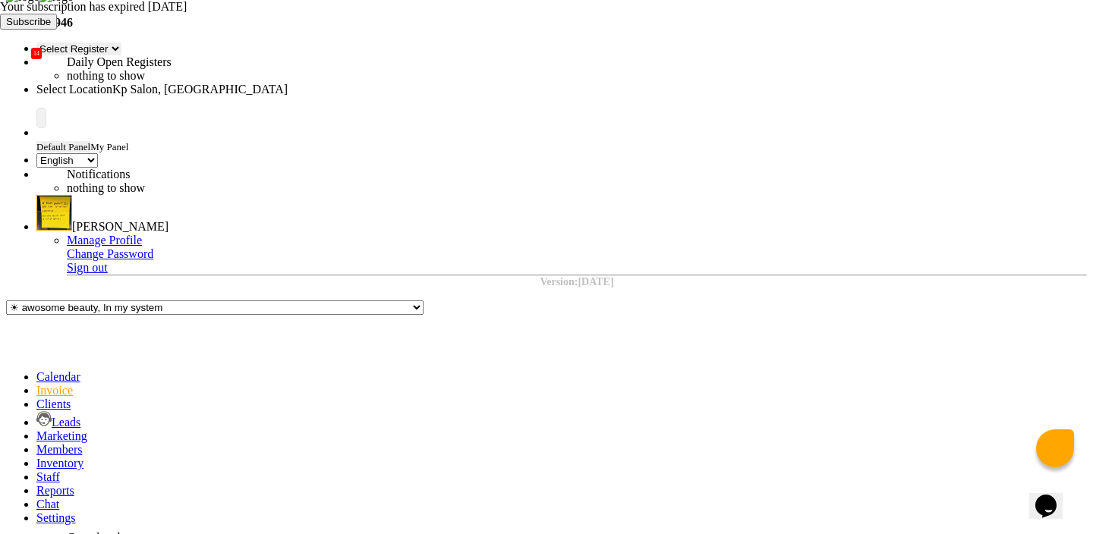
type input "8668893166"
select select "service"
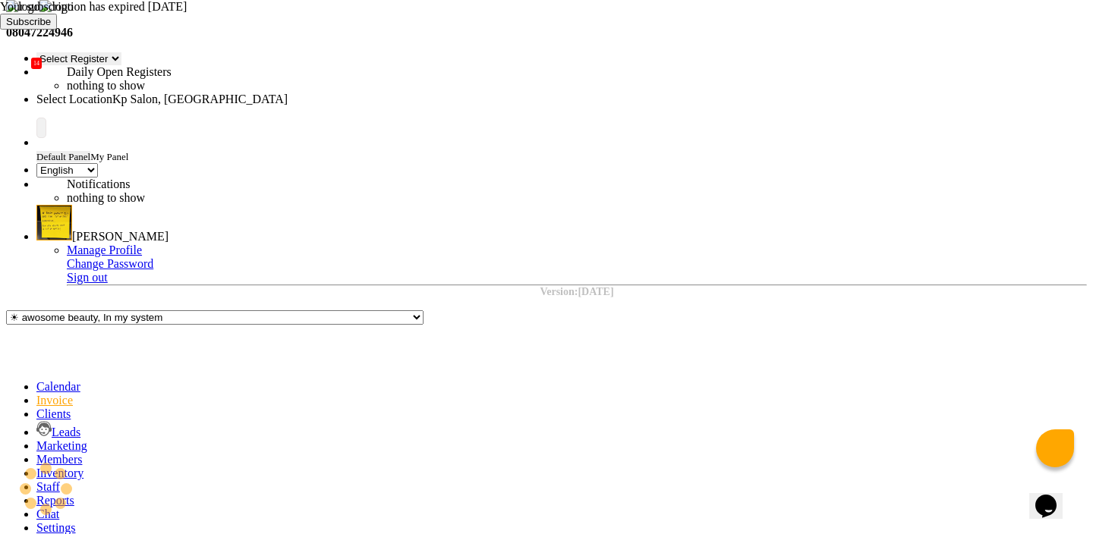
select select "4: Object"
select select "1080"
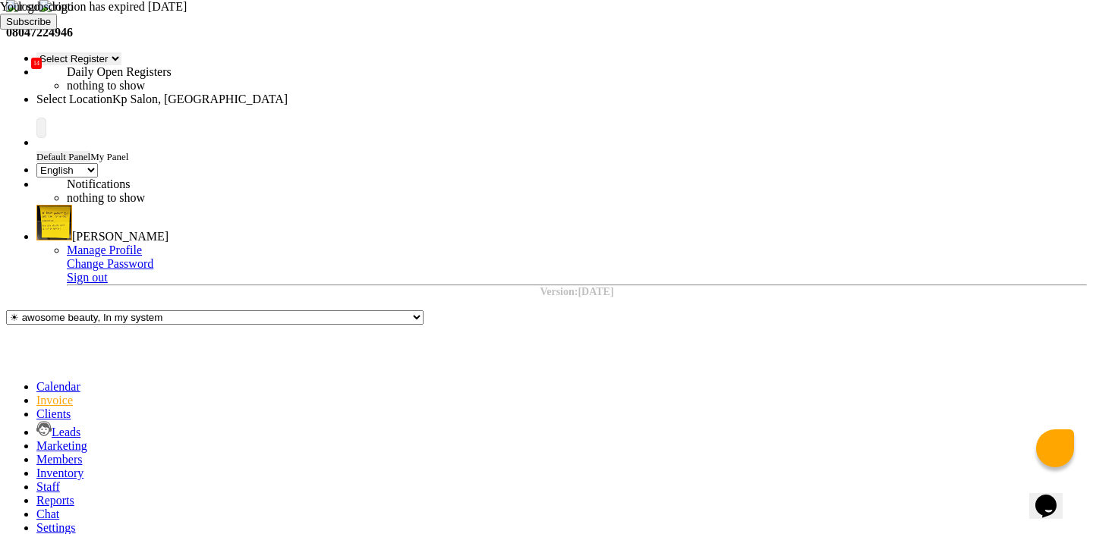
paste input "default lot issue"
type input "default lot issue"
select select "product"
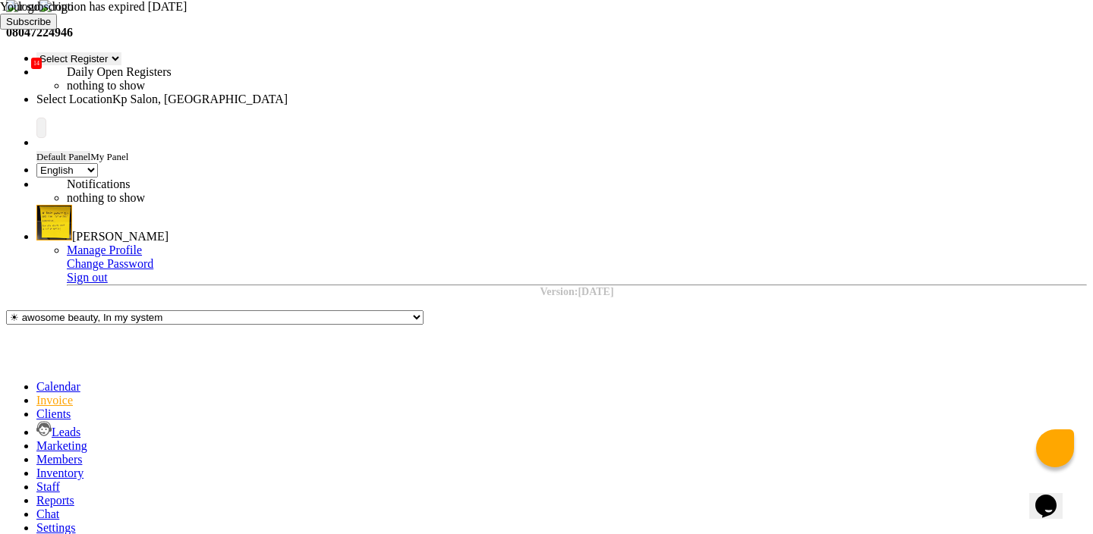
checkbox input "false"
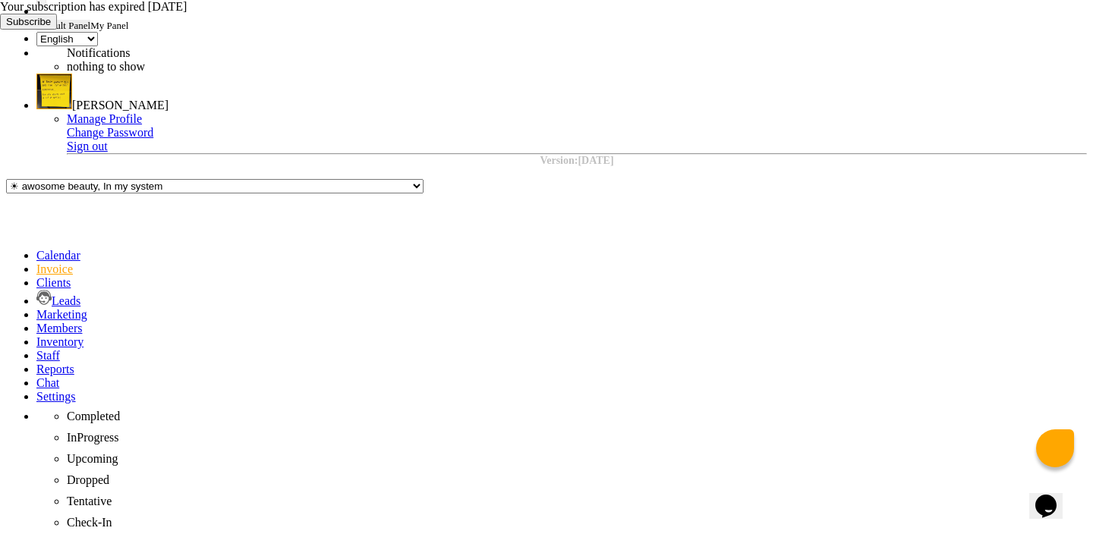
scroll to position [181, 0]
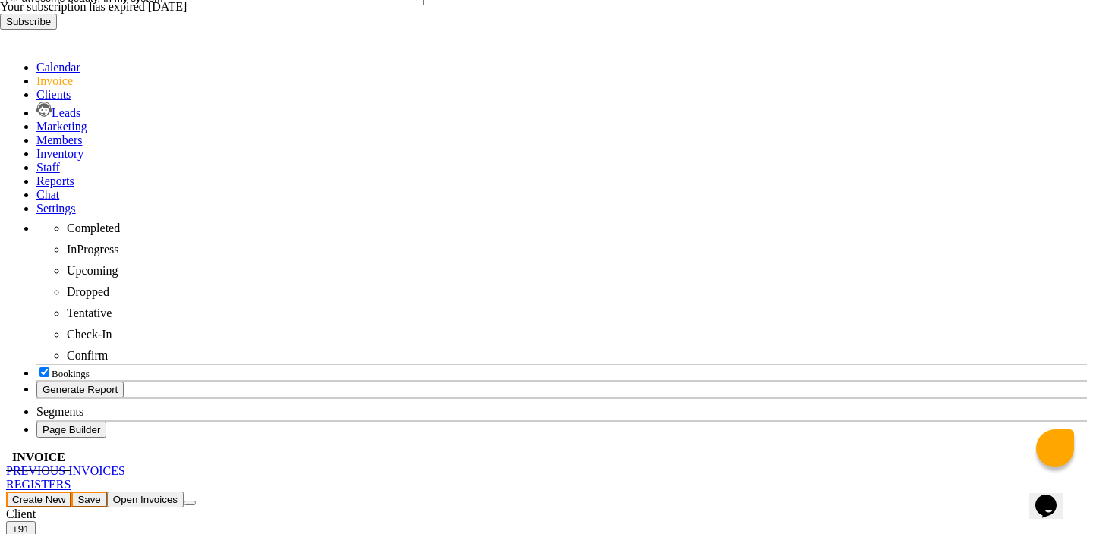
scroll to position [364, 0]
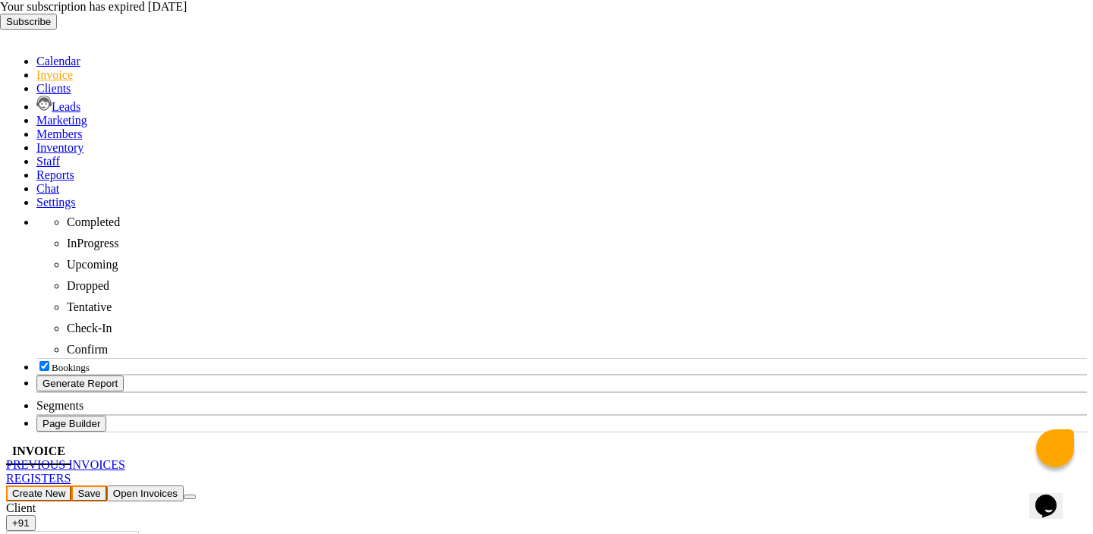
checkbox input "false"
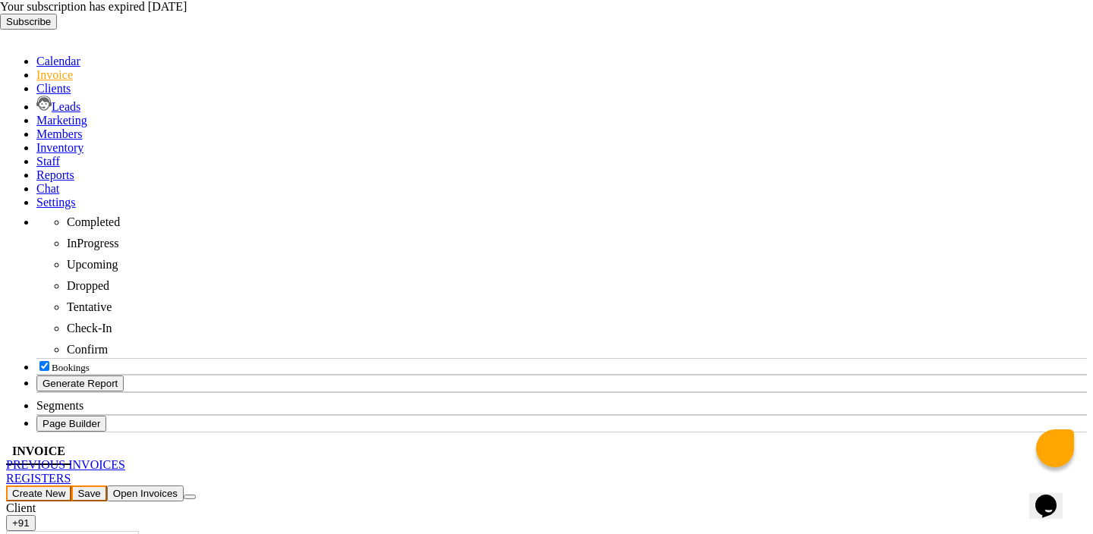
checkbox input "false"
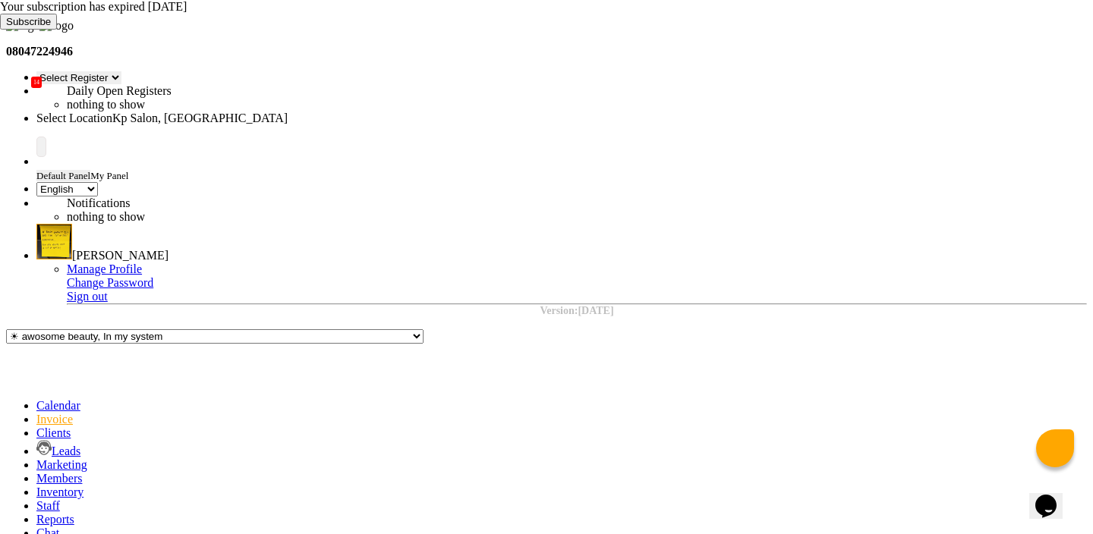
scroll to position [0, 0]
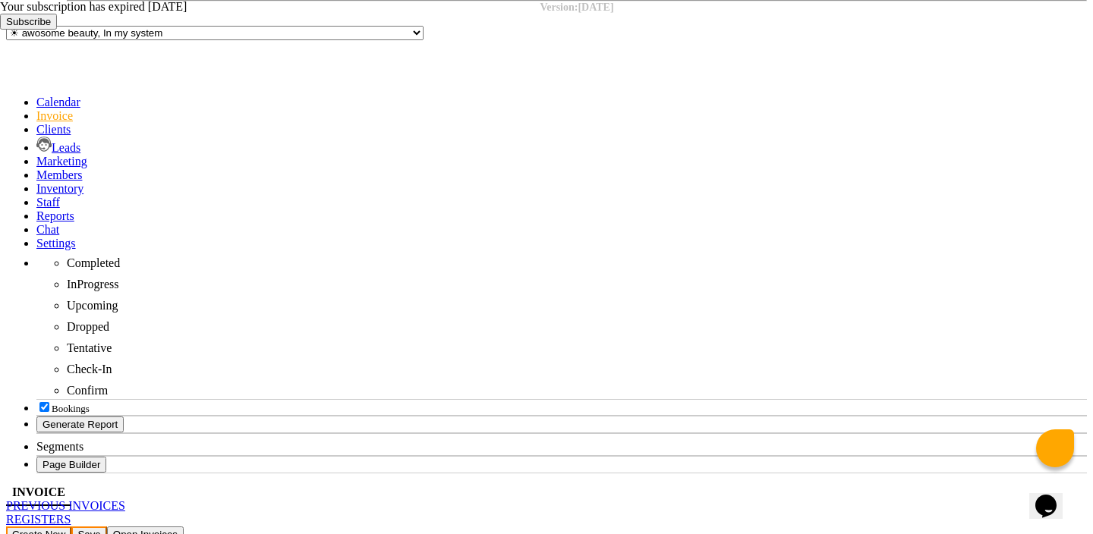
scroll to position [349, 0]
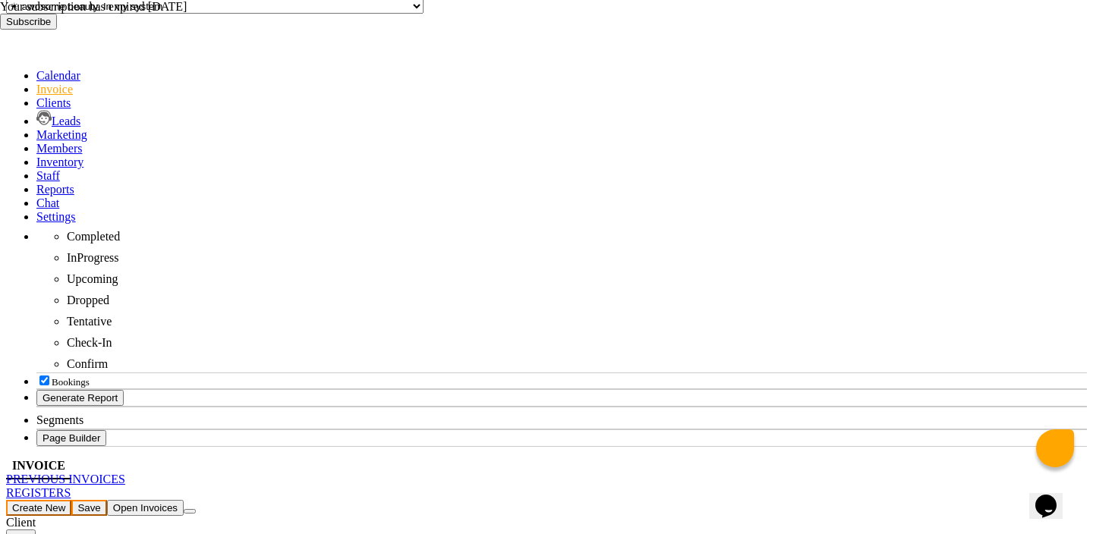
type textarea "tets"
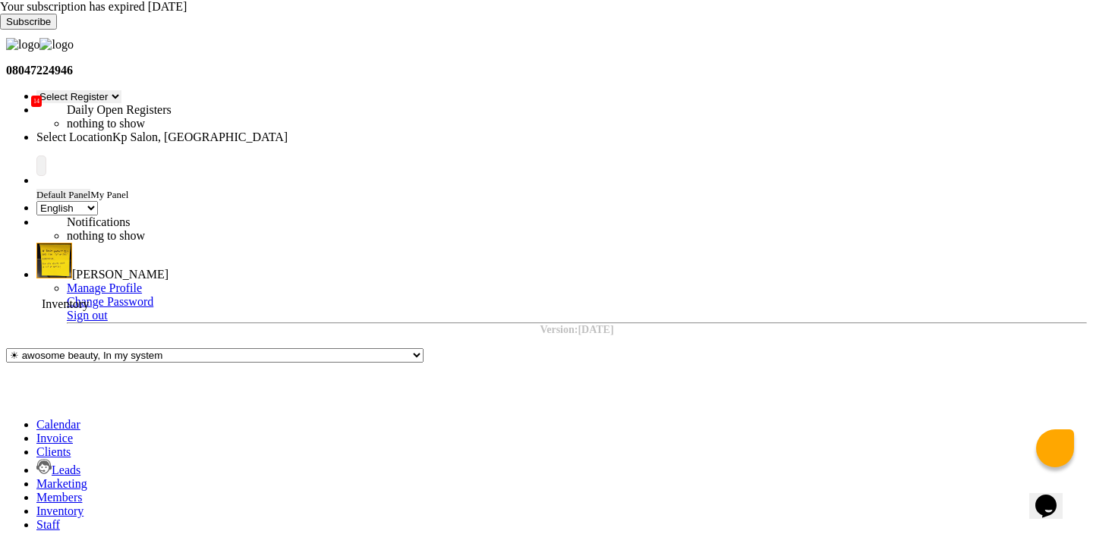
click at [36, 505] on span at bounding box center [36, 511] width 0 height 13
type input "default lot"
select select
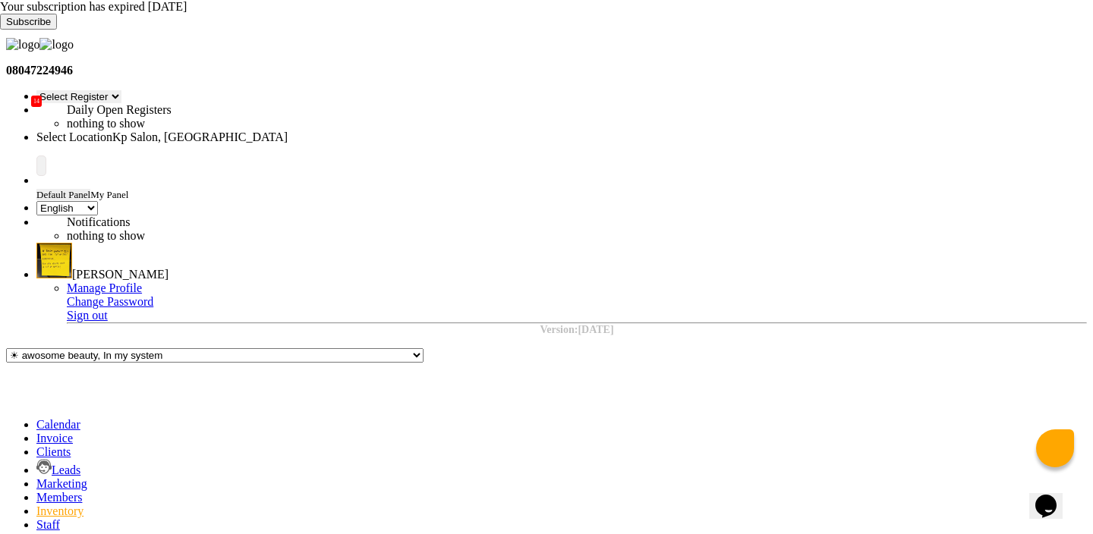
select select "all"
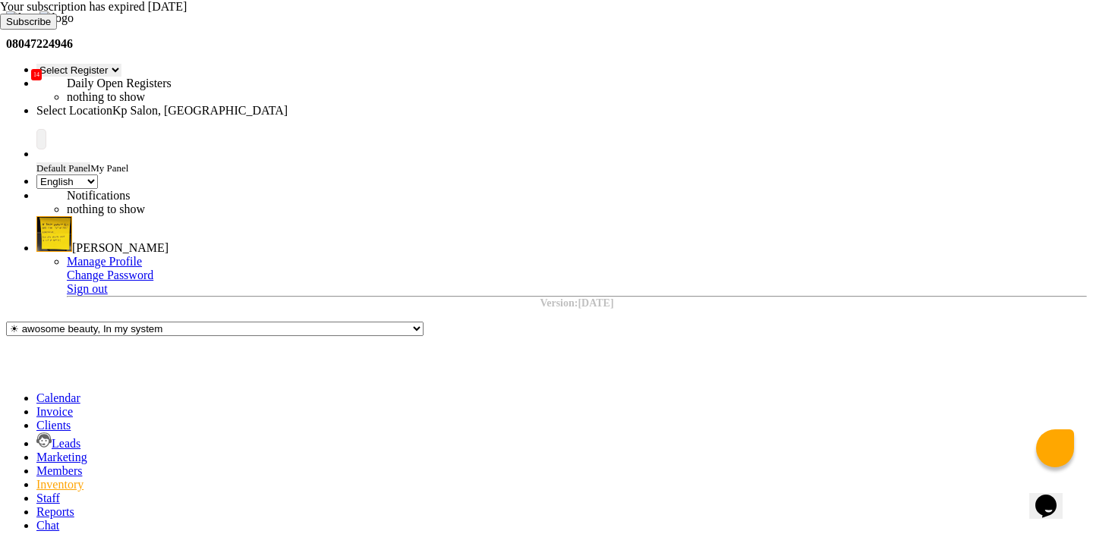
scroll to position [0, 0]
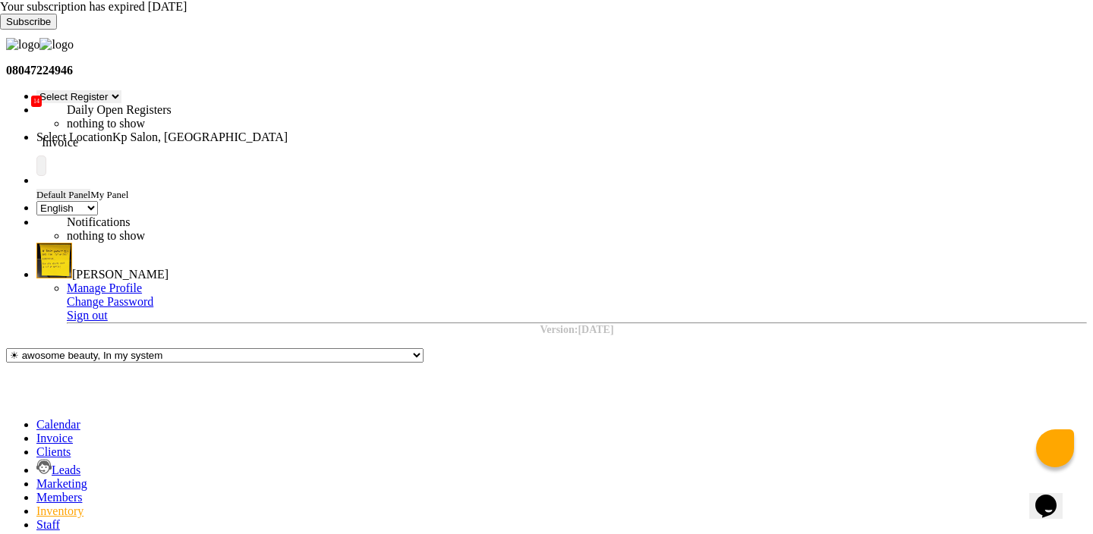
click at [36, 432] on icon at bounding box center [36, 438] width 0 height 13
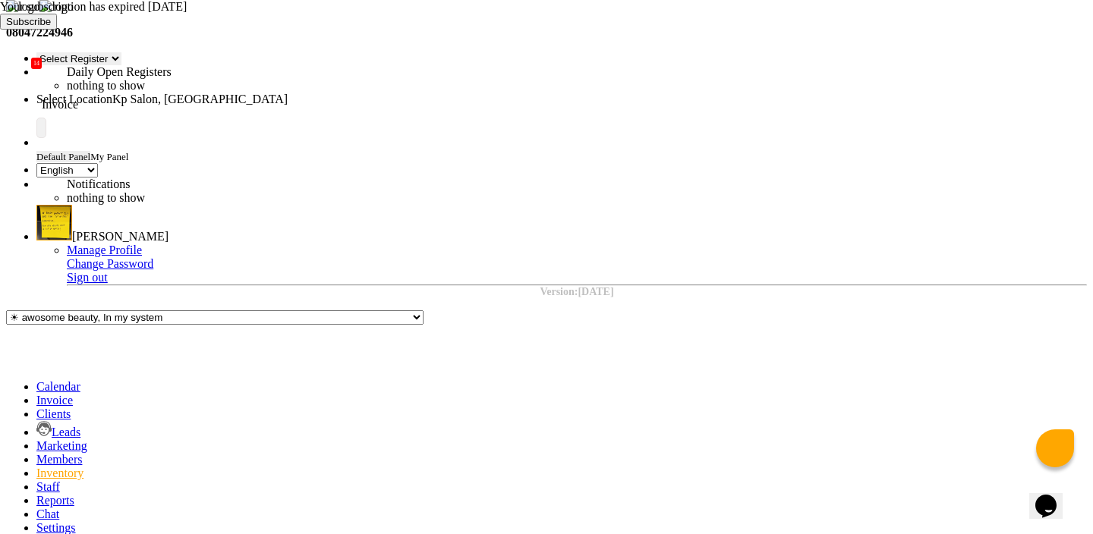
select select "service"
type input "0970"
select select "554"
select select "product"
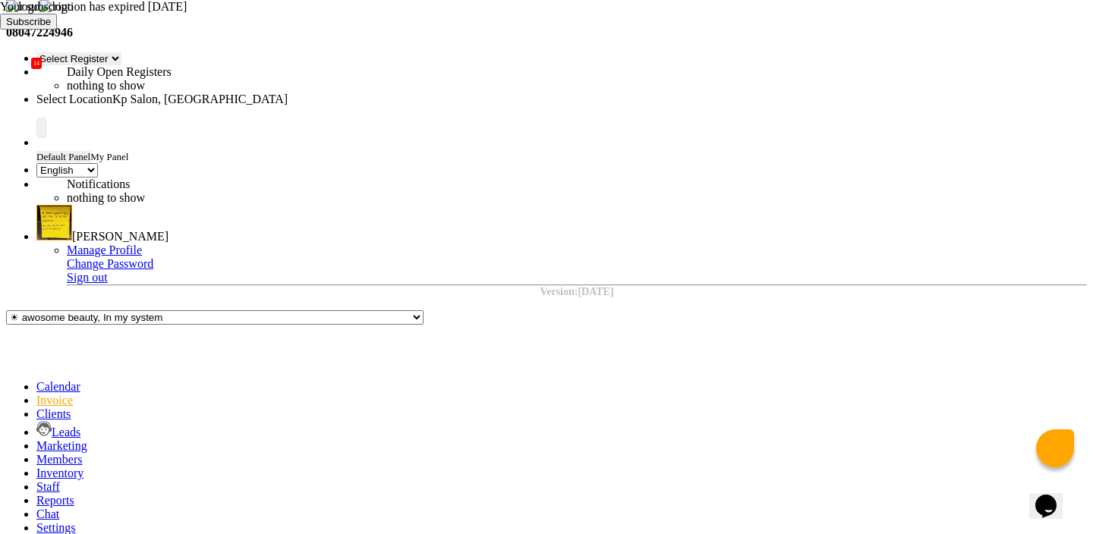
select select "1019"
click at [36, 467] on icon at bounding box center [36, 473] width 0 height 13
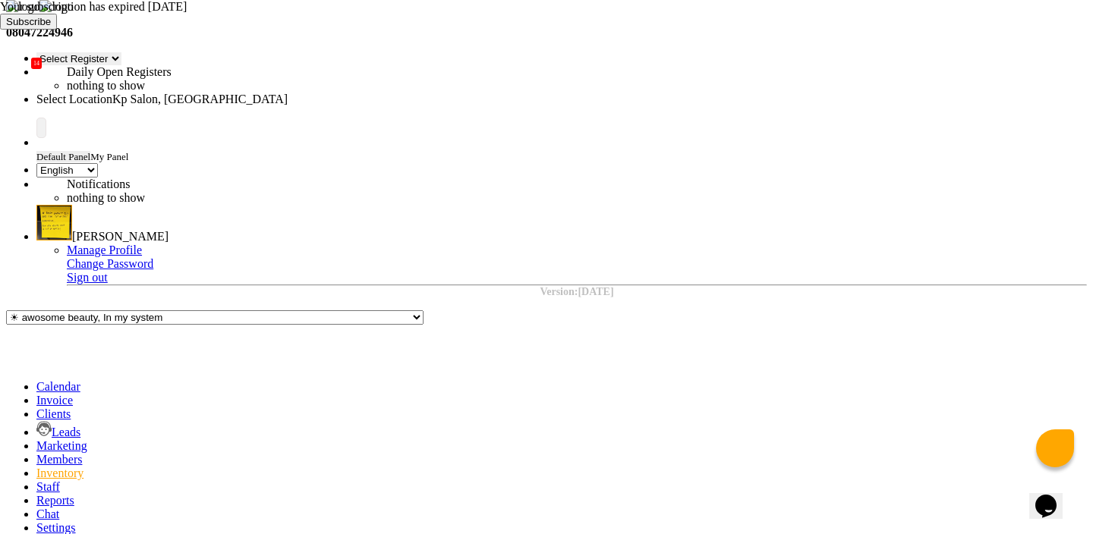
select select "all"
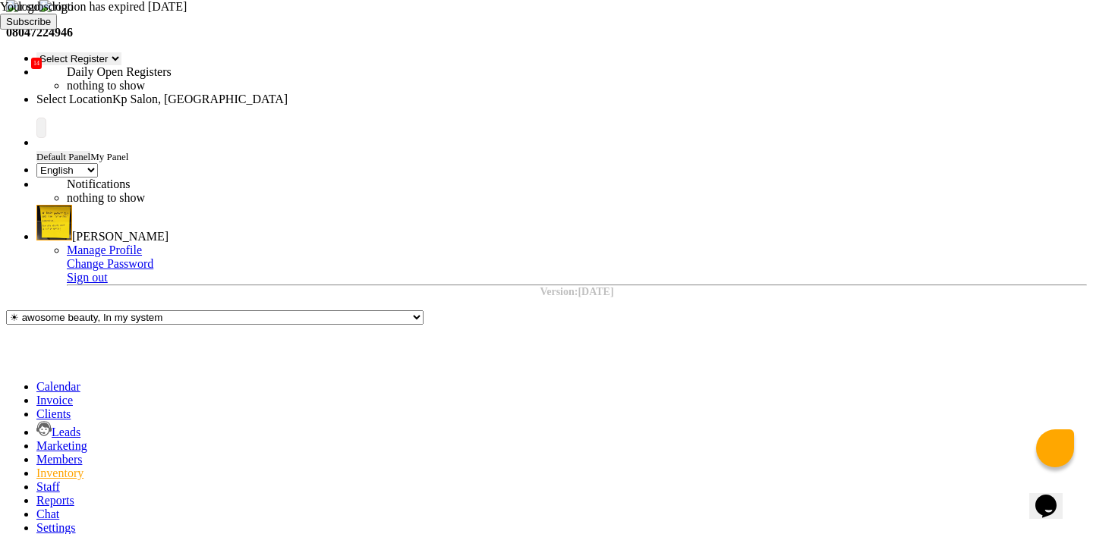
copy td "27071"
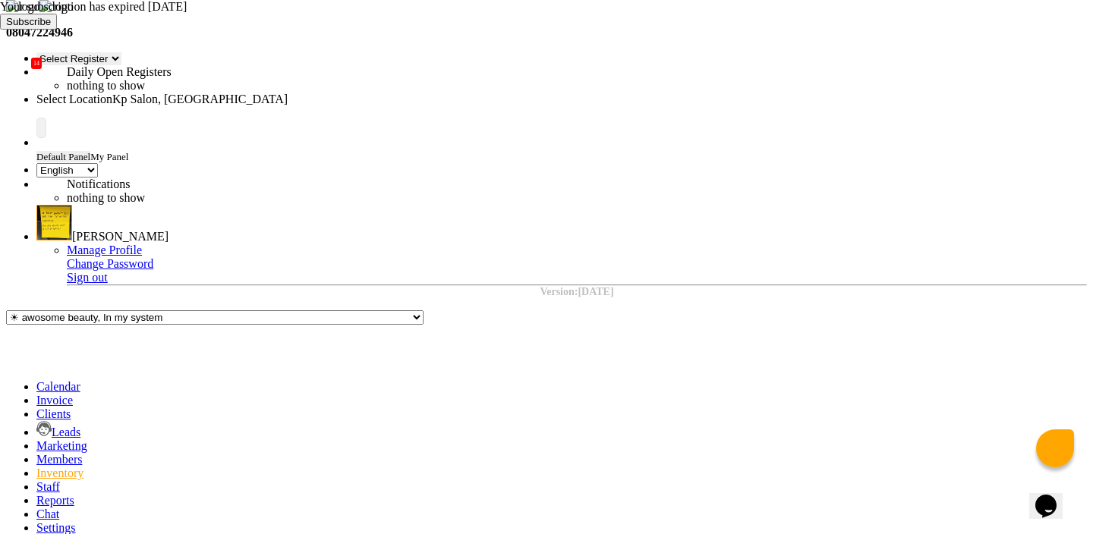
copy td "27071"
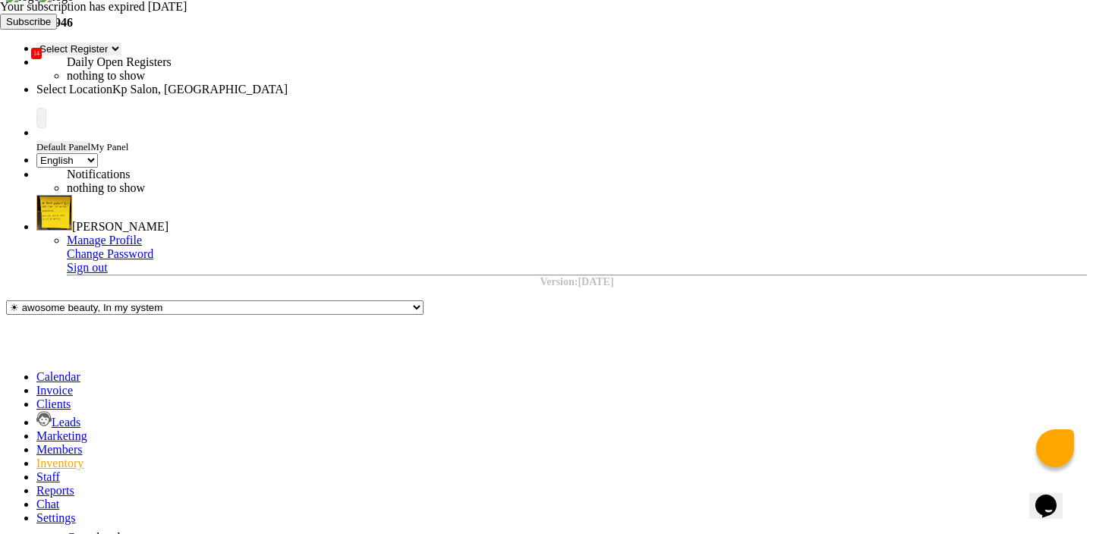
click at [36, 384] on span at bounding box center [36, 390] width 0 height 13
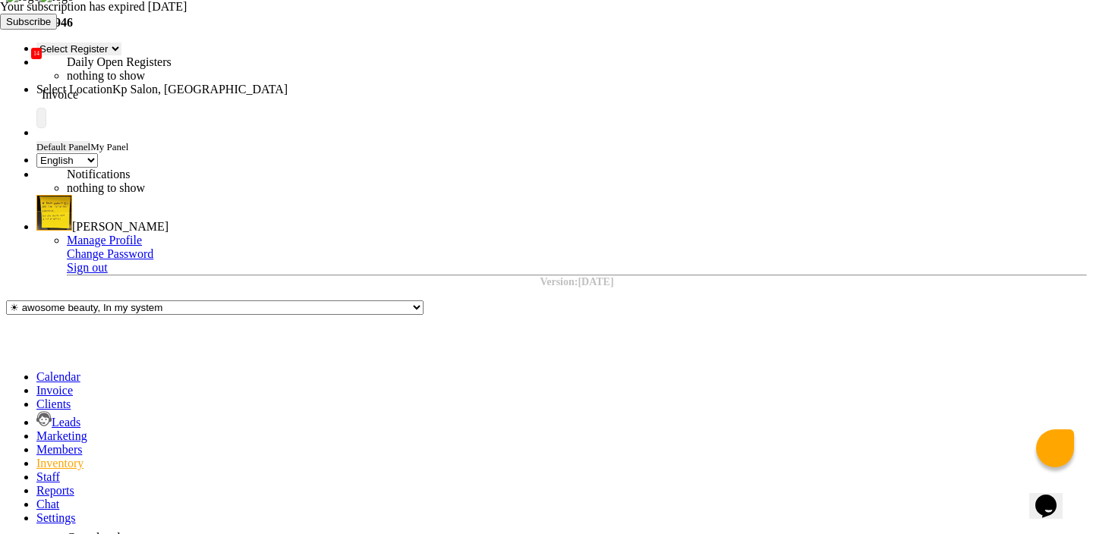
select select "service"
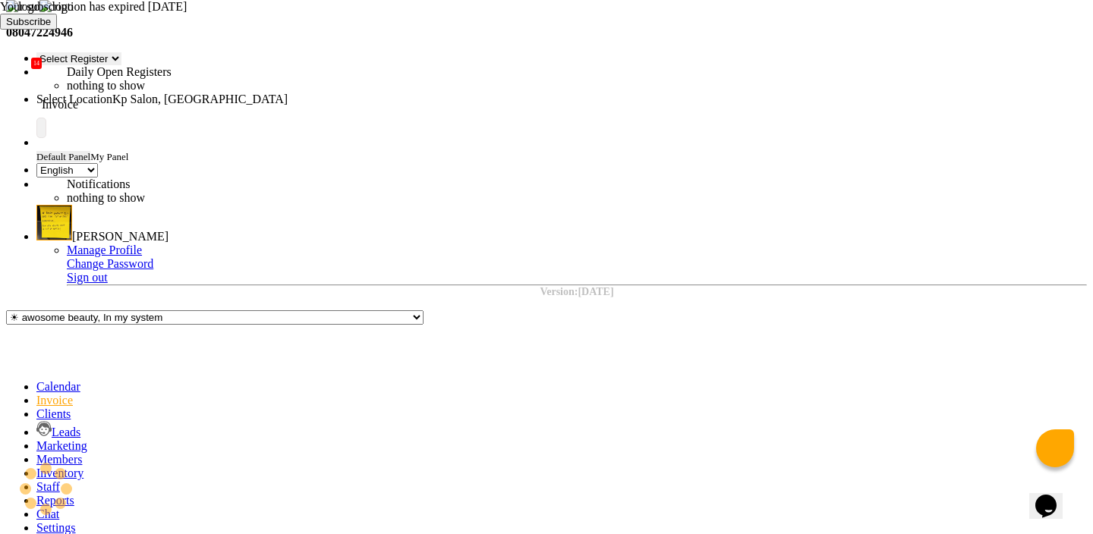
type input "0970"
select select "554"
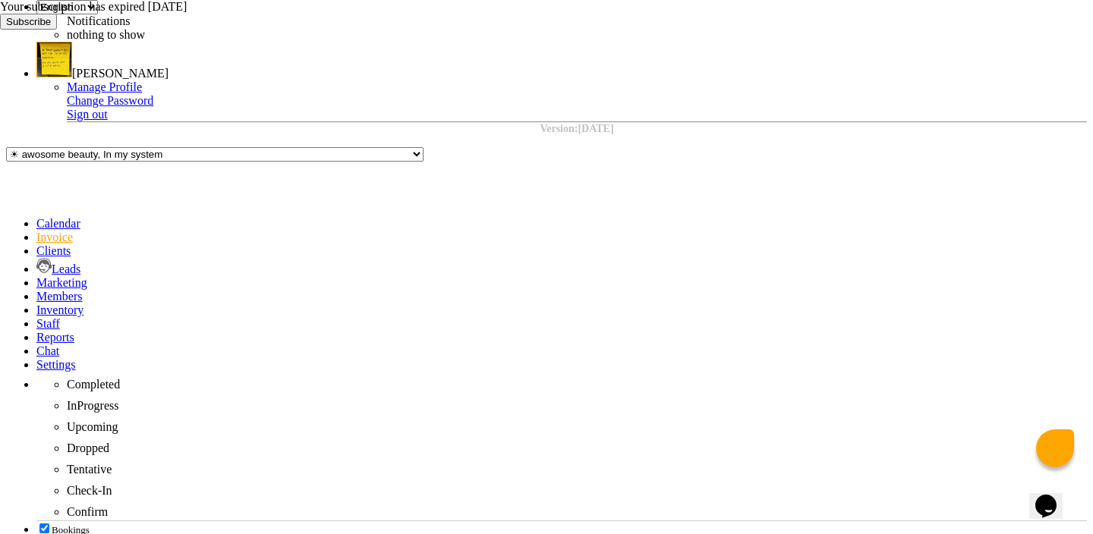
scroll to position [203, 0]
click at [0, 30] on icon at bounding box center [0, 30] width 0 height 0
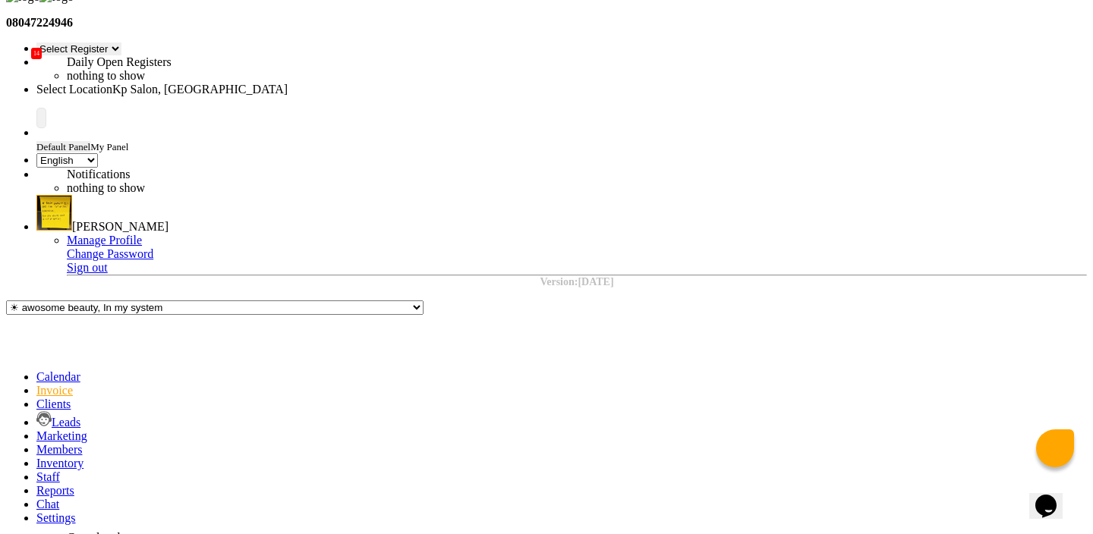
scroll to position [0, 0]
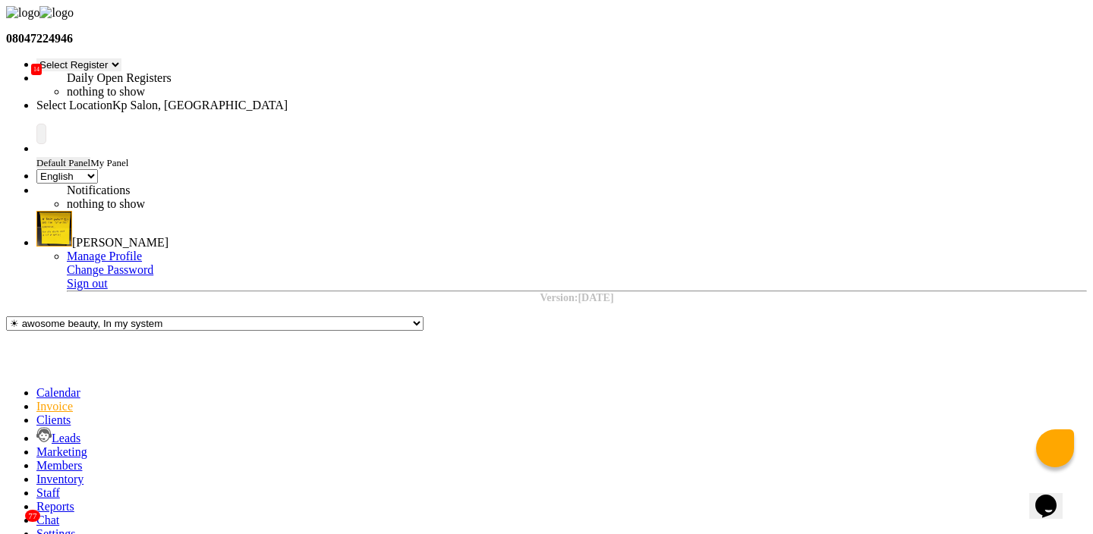
click at [36, 473] on li "Inventory" at bounding box center [561, 480] width 1050 height 14
click at [36, 473] on icon at bounding box center [36, 479] width 0 height 13
select select "all"
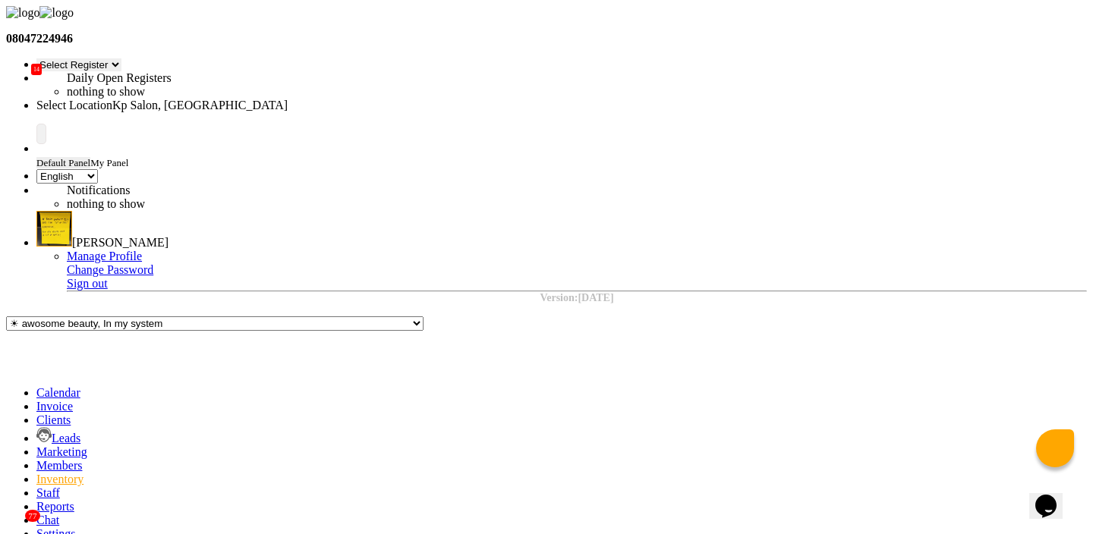
scroll to position [118, 0]
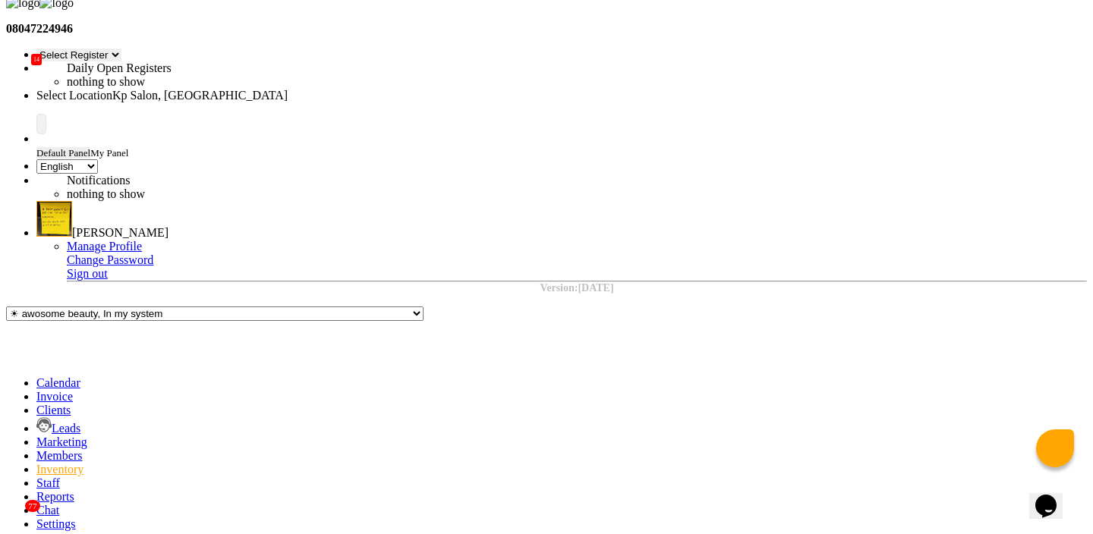
scroll to position [0, 0]
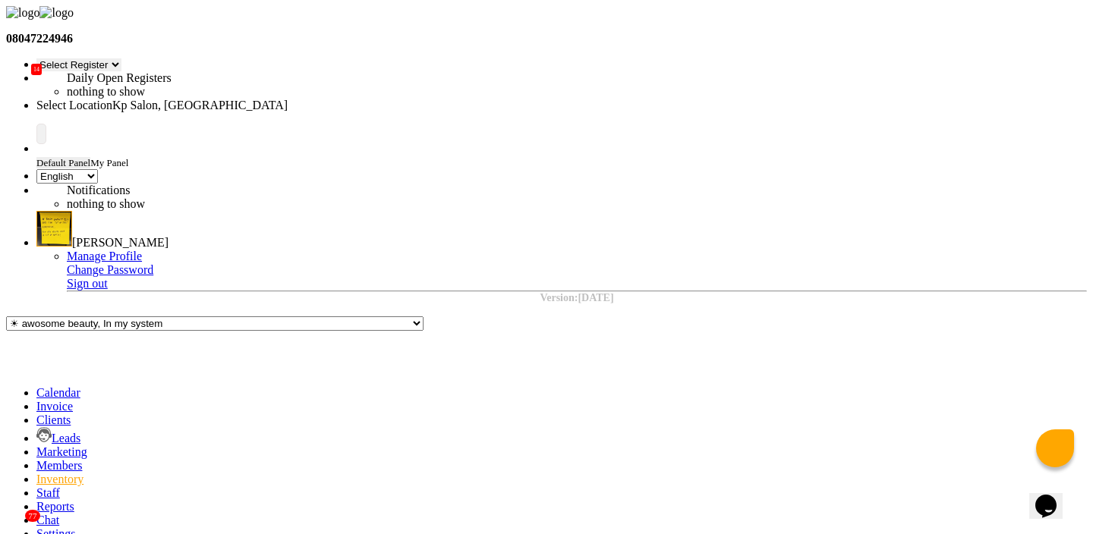
click at [36, 386] on li "Calendar" at bounding box center [561, 393] width 1050 height 14
click at [36, 386] on icon at bounding box center [36, 392] width 0 height 13
click at [36, 528] on icon at bounding box center [36, 534] width 0 height 13
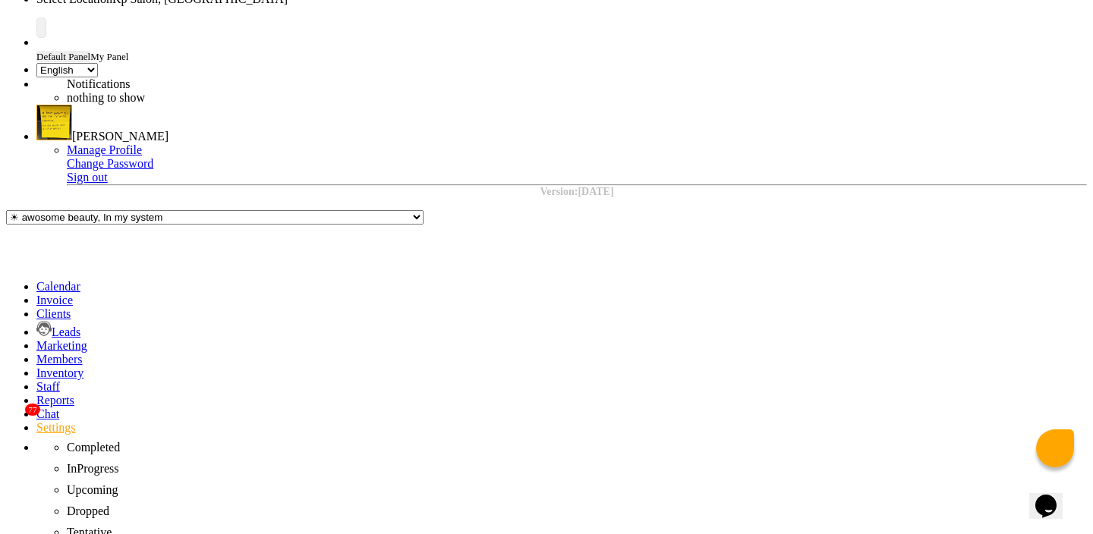
scroll to position [156, 0]
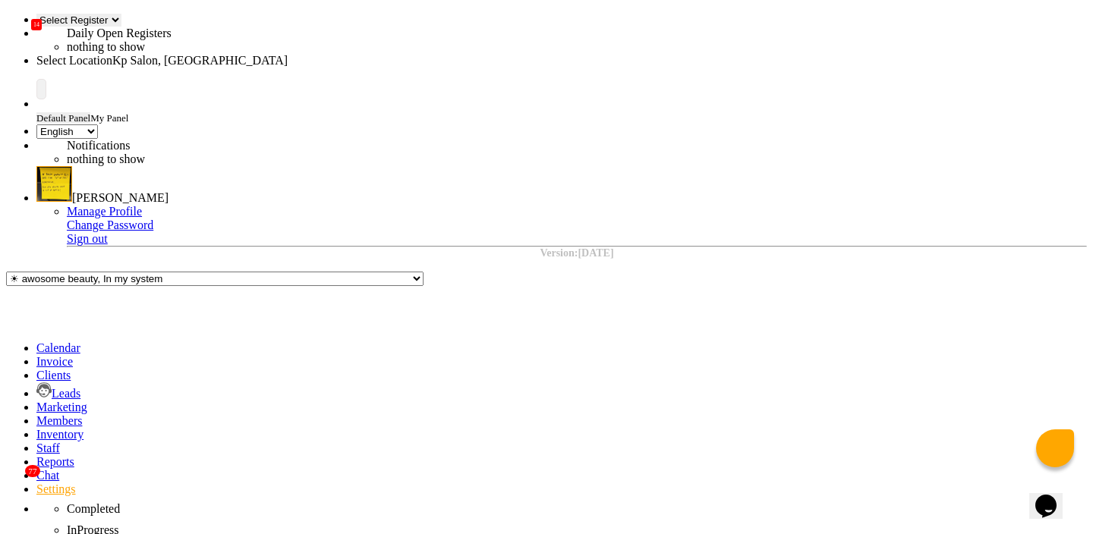
scroll to position [104, 0]
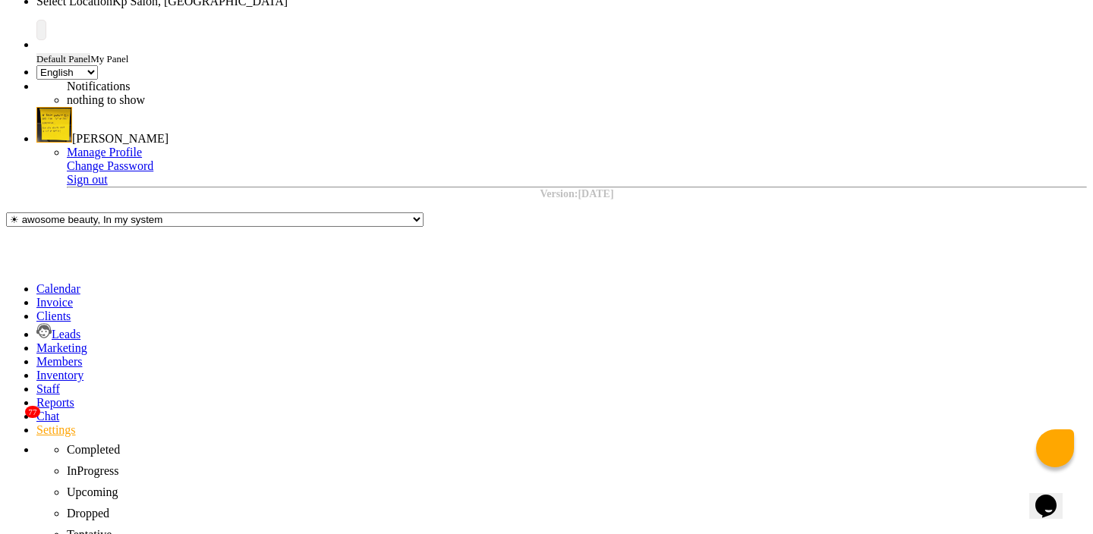
click at [789, 272] on div "View Transaction" at bounding box center [785, 279] width 85 height 14
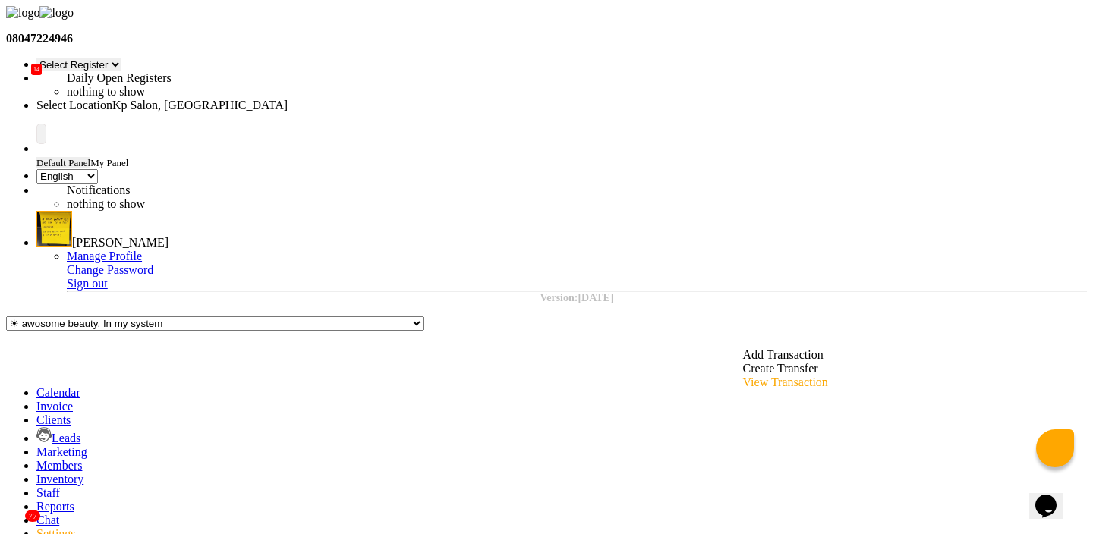
select select "1561"
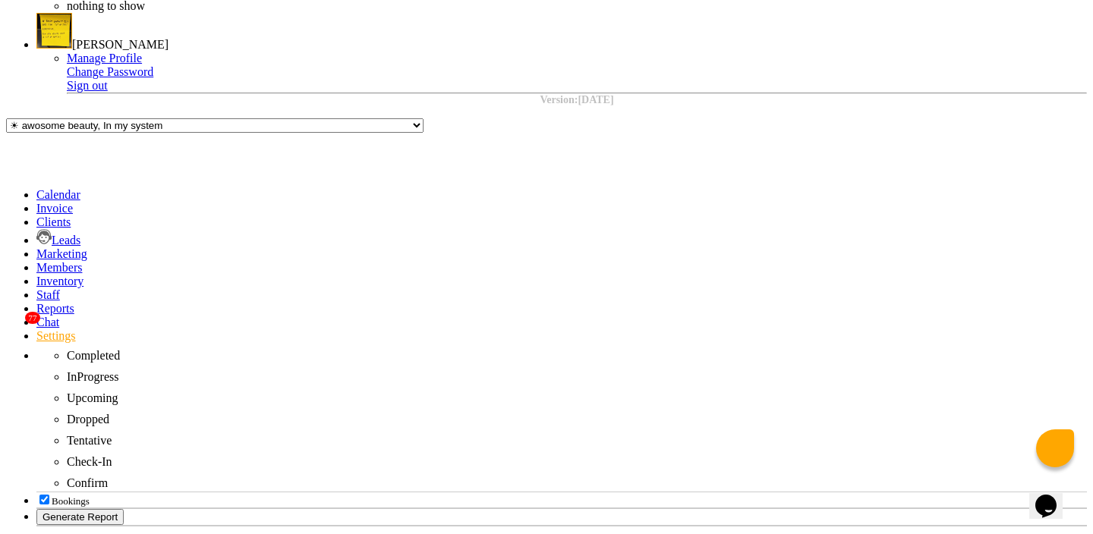
scroll to position [197, 0]
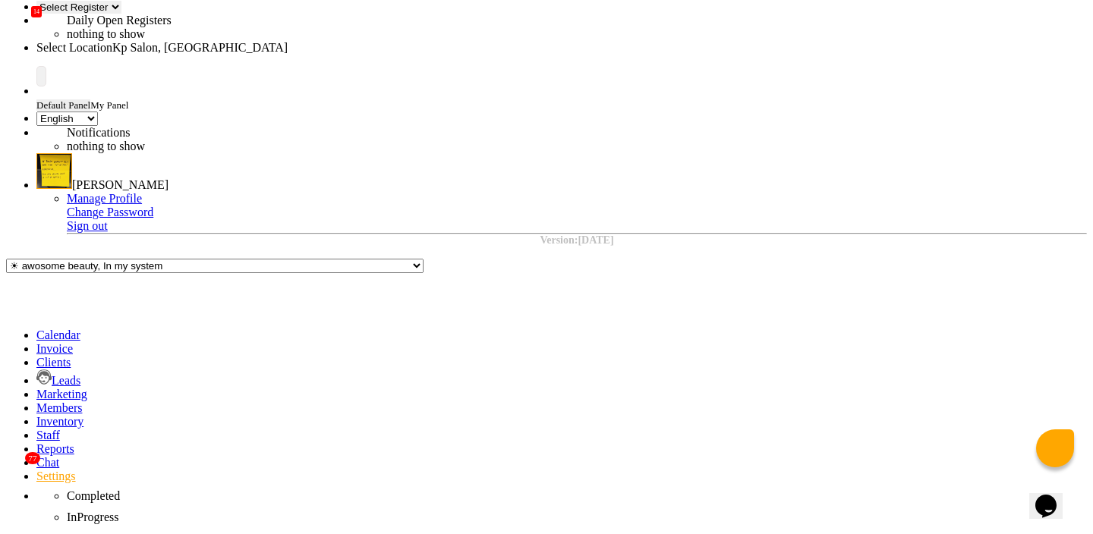
scroll to position [104, 0]
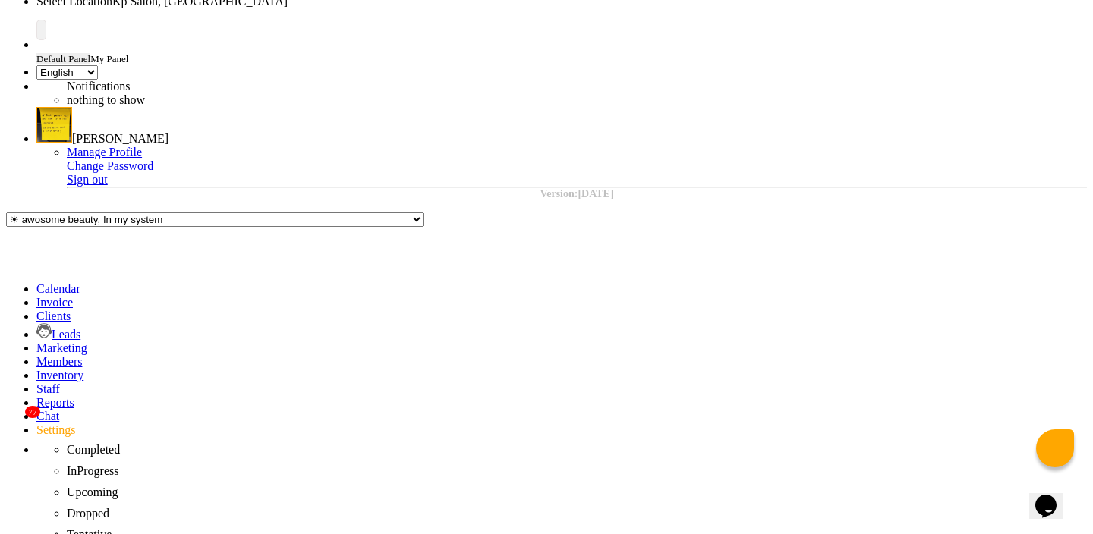
click at [527, 393] on div "View Transaction" at bounding box center [521, 400] width 85 height 14
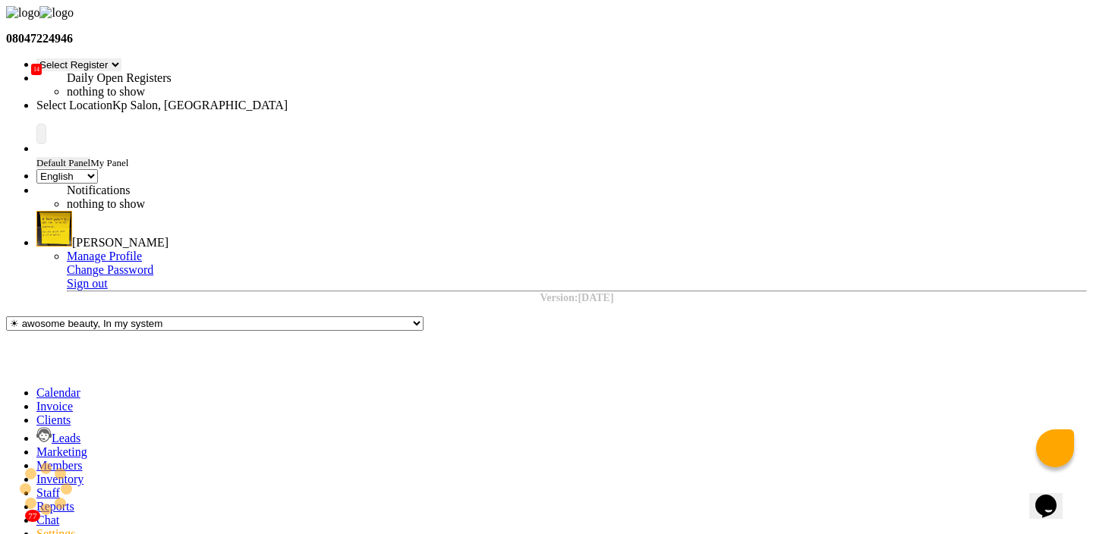
select select "1755"
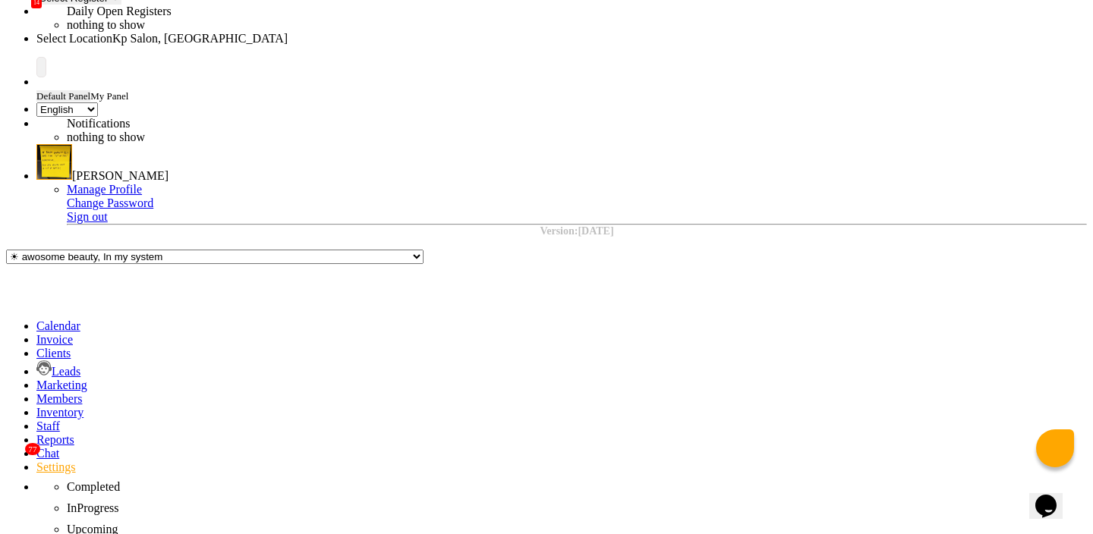
scroll to position [104, 0]
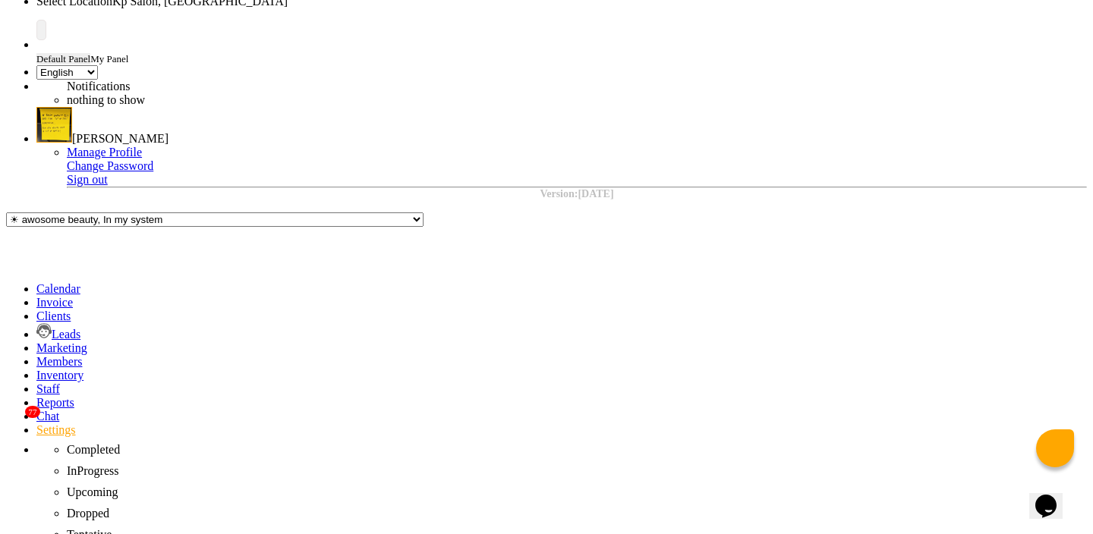
click at [535, 393] on div "View Transaction" at bounding box center [521, 400] width 85 height 14
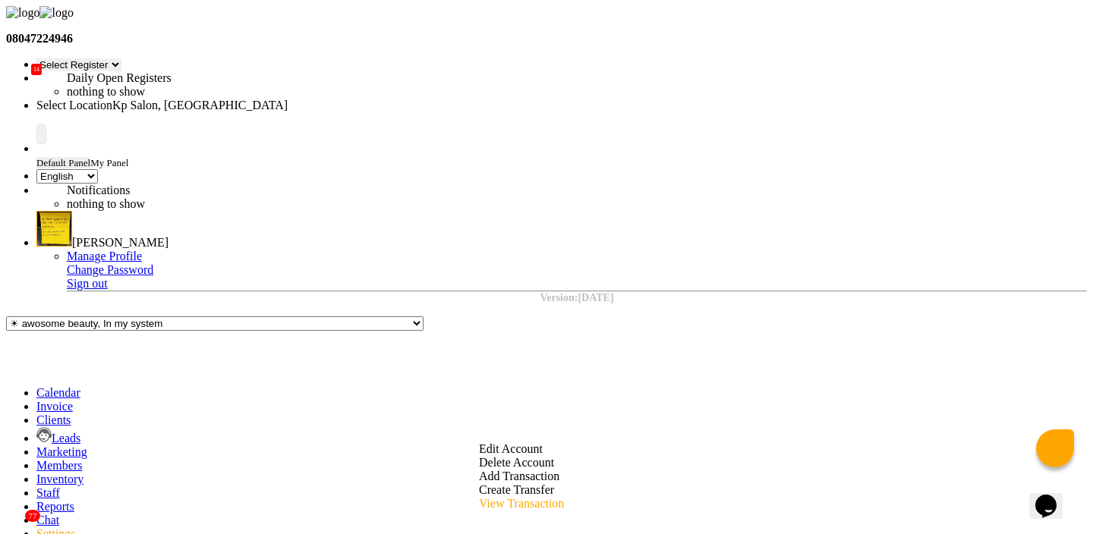
select select "1755"
